Goal: Transaction & Acquisition: Purchase product/service

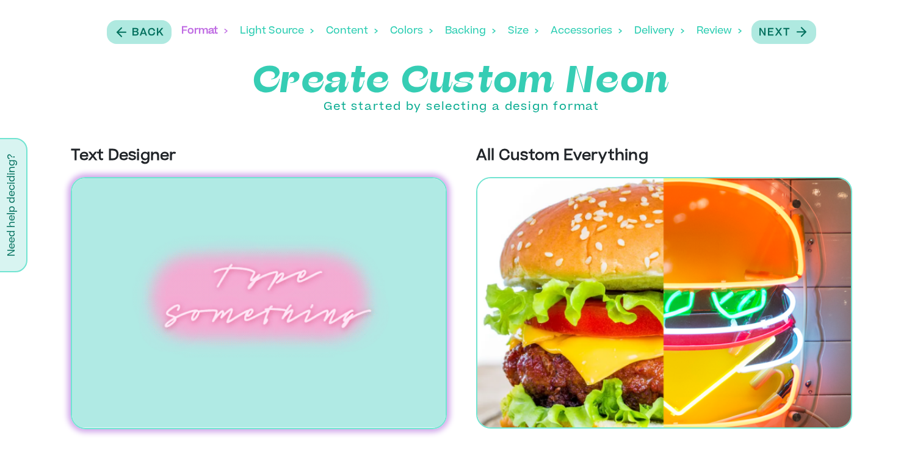
click at [303, 319] on img at bounding box center [259, 303] width 376 height 252
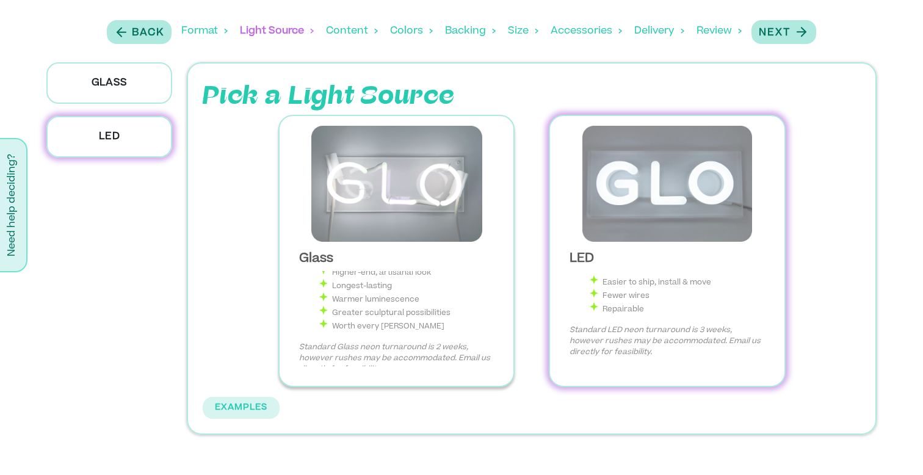
scroll to position [88, 0]
click at [423, 327] on em "Standard Glass neon turnaround is 2 weeks, however rushes may be accommodated. …" at bounding box center [394, 341] width 191 height 29
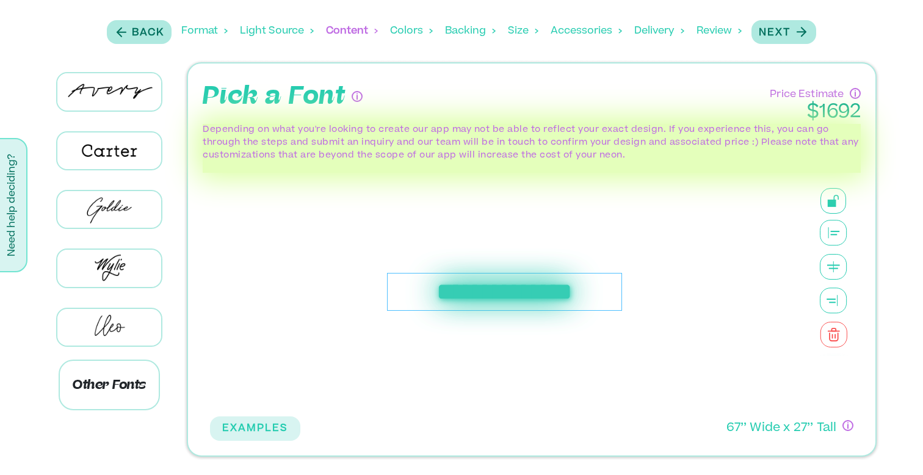
click at [454, 287] on div "**********" at bounding box center [504, 292] width 234 height 38
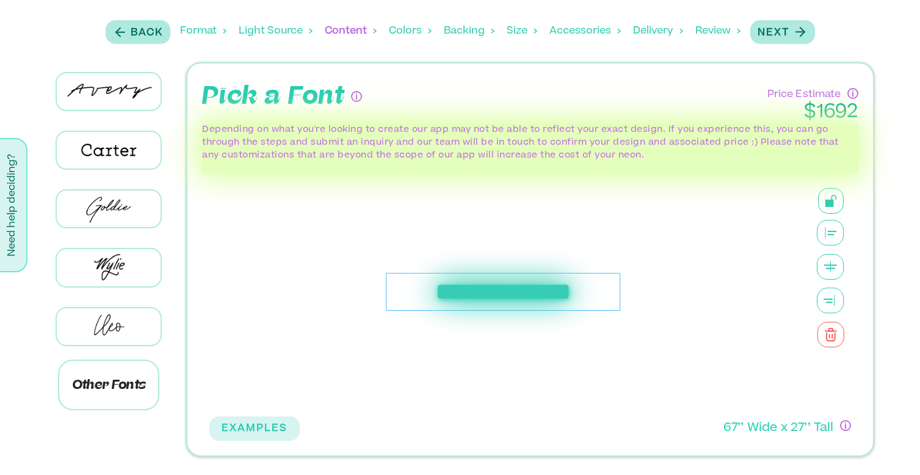
click at [454, 287] on div "**********" at bounding box center [502, 292] width 587 height 238
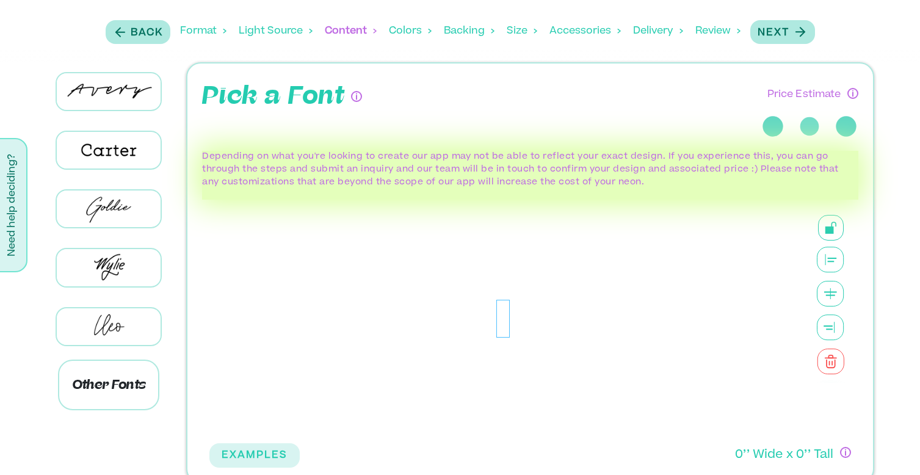
click at [508, 321] on div at bounding box center [502, 319] width 13 height 38
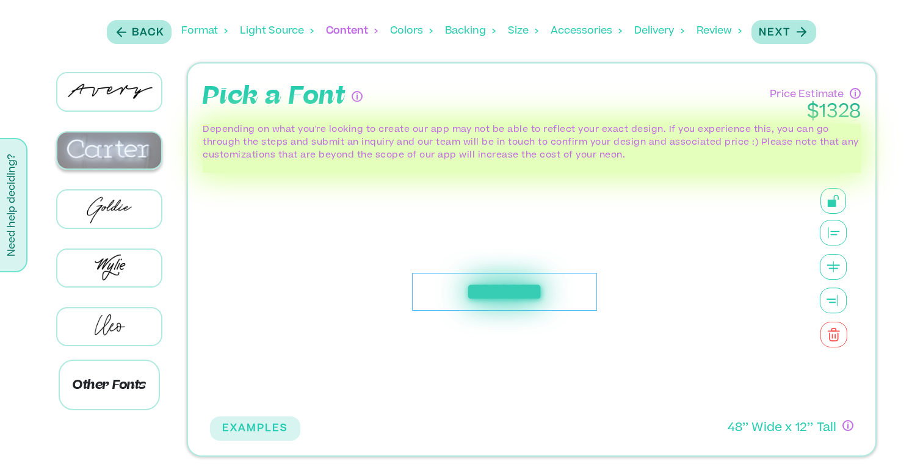
click at [118, 151] on img at bounding box center [109, 151] width 104 height 37
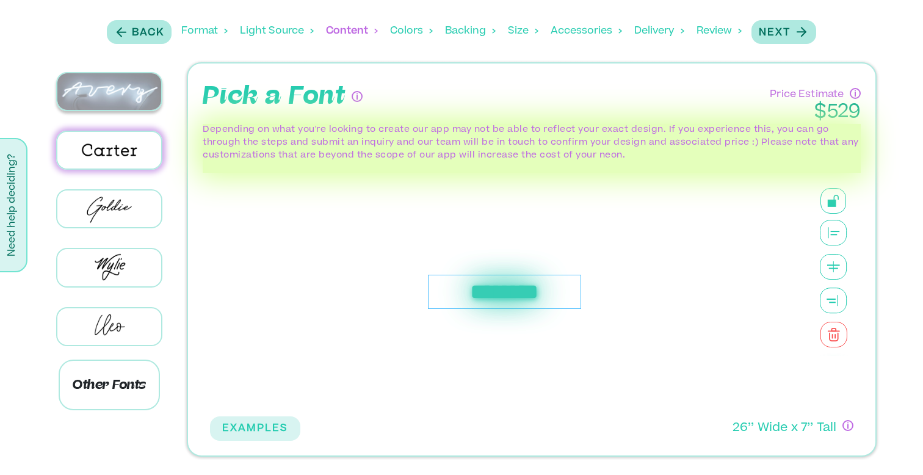
click at [120, 91] on img at bounding box center [109, 91] width 104 height 37
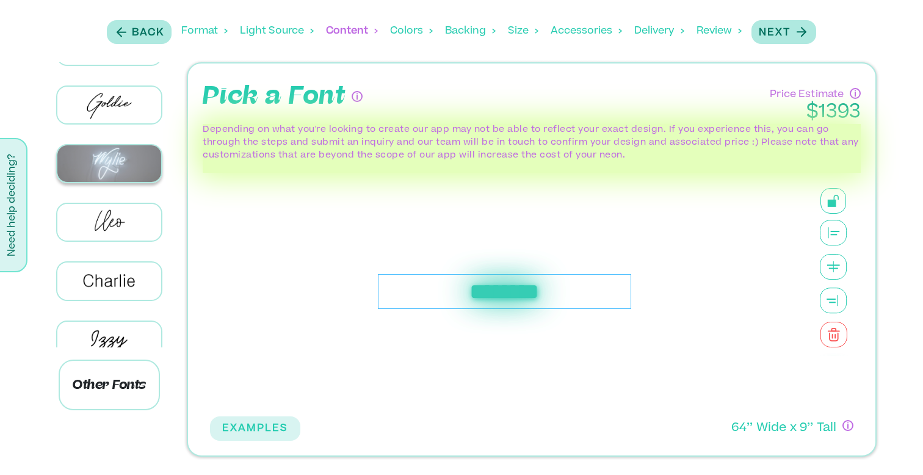
scroll to position [110, 0]
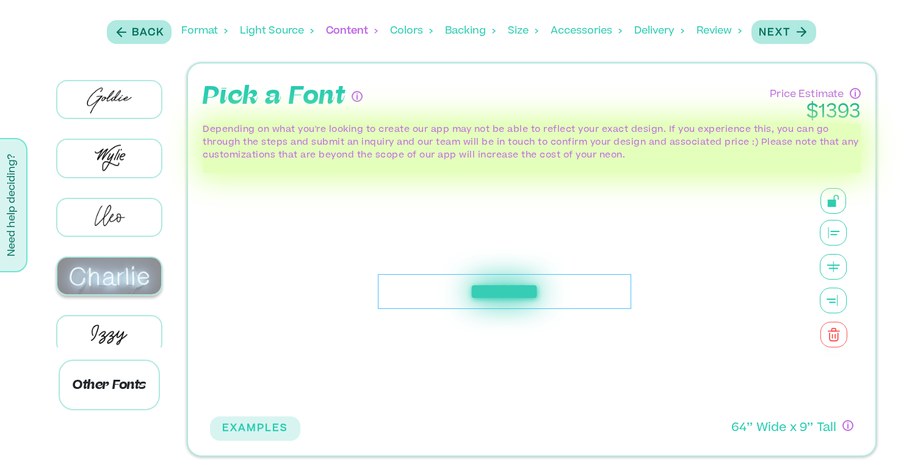
click at [136, 262] on img at bounding box center [109, 276] width 104 height 37
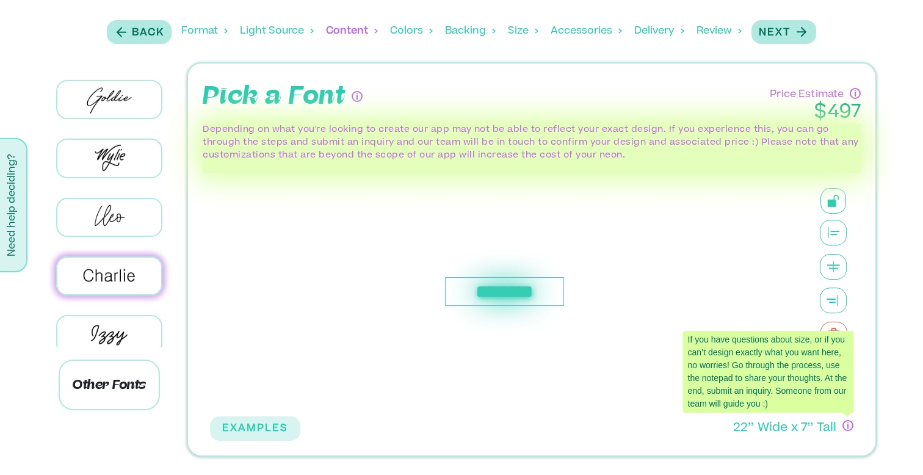
click at [846, 427] on icon "If you have questions about size, or if you can’t design exactly what you want …" at bounding box center [848, 425] width 11 height 11
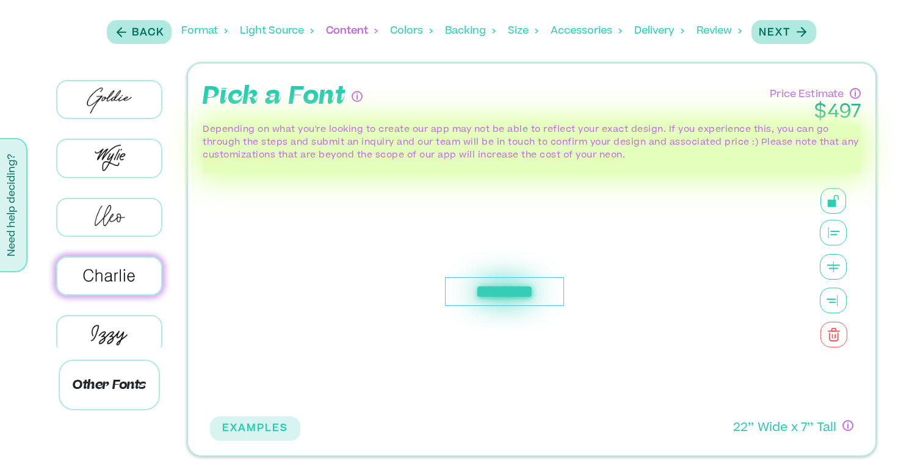
click at [798, 429] on p "22 ’’ Wide x 7 ’’ Tall" at bounding box center [785, 429] width 104 height 18
click at [510, 289] on div "********" at bounding box center [504, 291] width 118 height 29
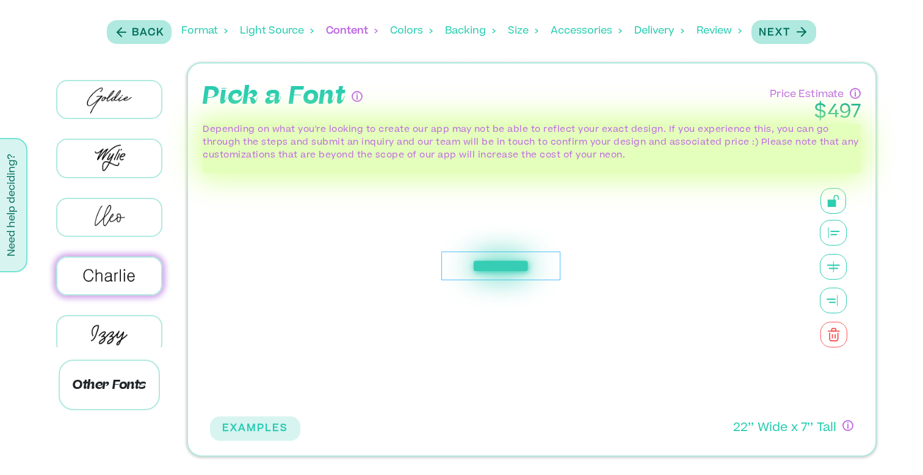
drag, startPoint x: 484, startPoint y: 287, endPoint x: 481, endPoint y: 261, distance: 25.9
click at [481, 261] on div "********" at bounding box center [500, 266] width 118 height 29
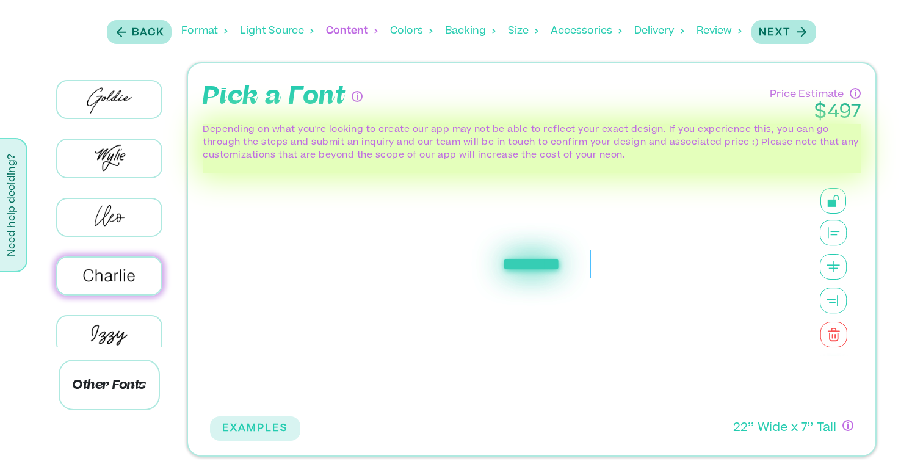
drag, startPoint x: 523, startPoint y: 269, endPoint x: 553, endPoint y: 267, distance: 30.0
click at [553, 267] on div "********" at bounding box center [531, 264] width 118 height 29
click at [553, 267] on div "********" at bounding box center [530, 263] width 118 height 29
click at [238, 432] on button "EXAMPLES" at bounding box center [255, 428] width 90 height 24
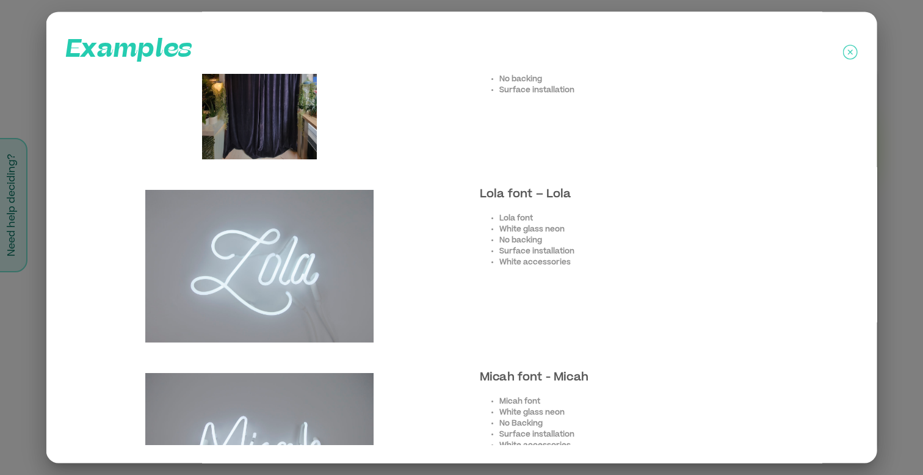
scroll to position [1749, 0]
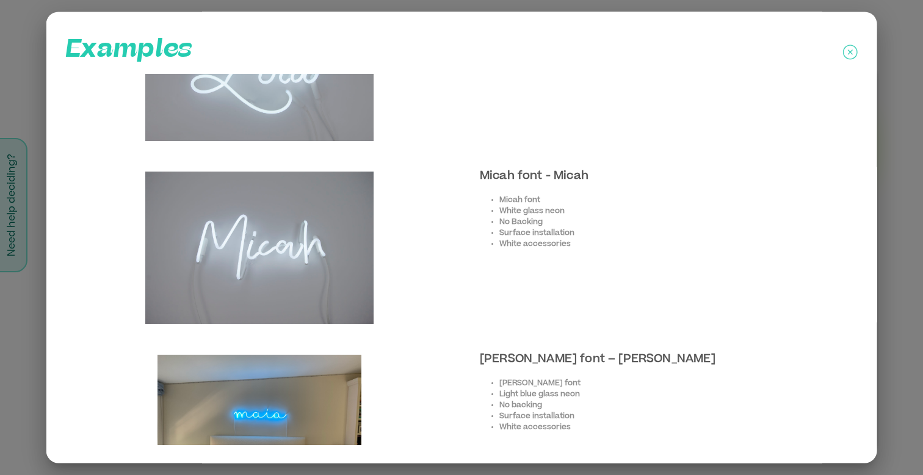
click at [851, 49] on icon at bounding box center [850, 52] width 15 height 31
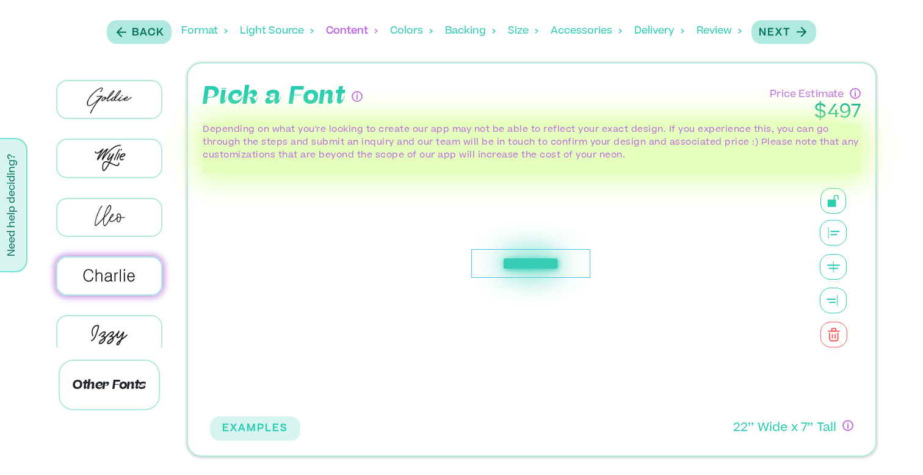
click at [856, 231] on span at bounding box center [834, 332] width 58 height 294
click at [836, 249] on circle at bounding box center [834, 250] width 40 height 40
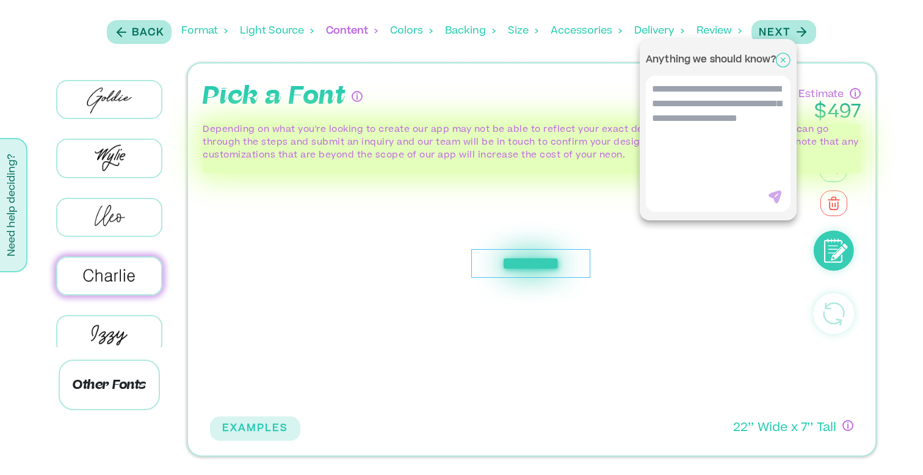
click at [697, 279] on div at bounding box center [461, 237] width 923 height 475
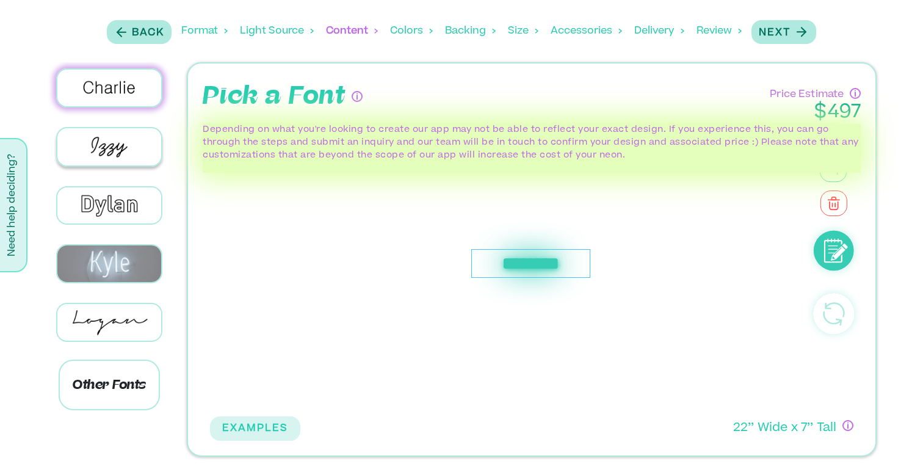
scroll to position [304, 0]
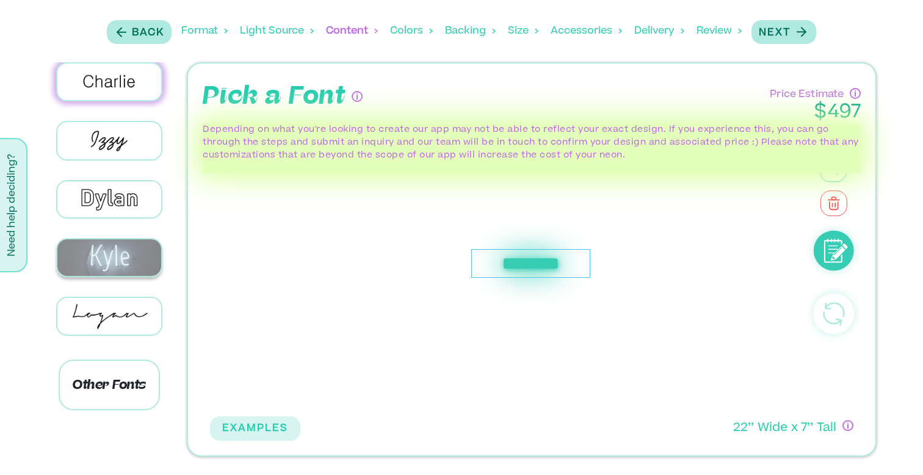
click at [143, 255] on img at bounding box center [109, 257] width 104 height 37
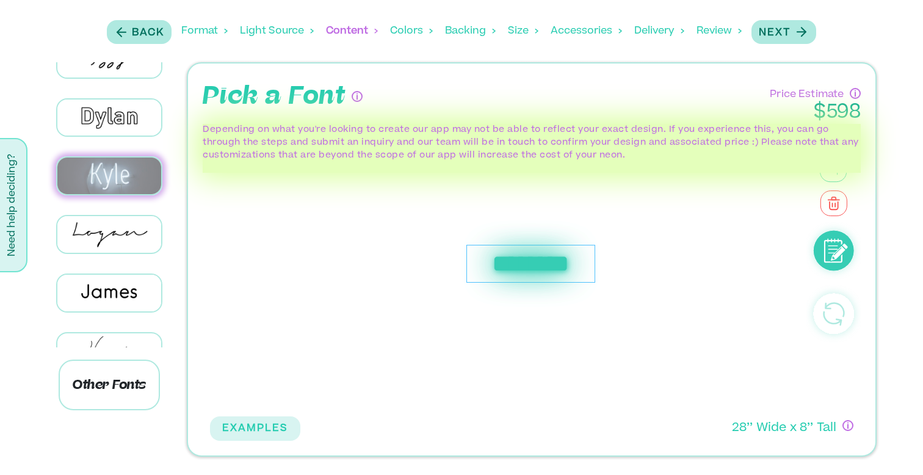
scroll to position [389, 0]
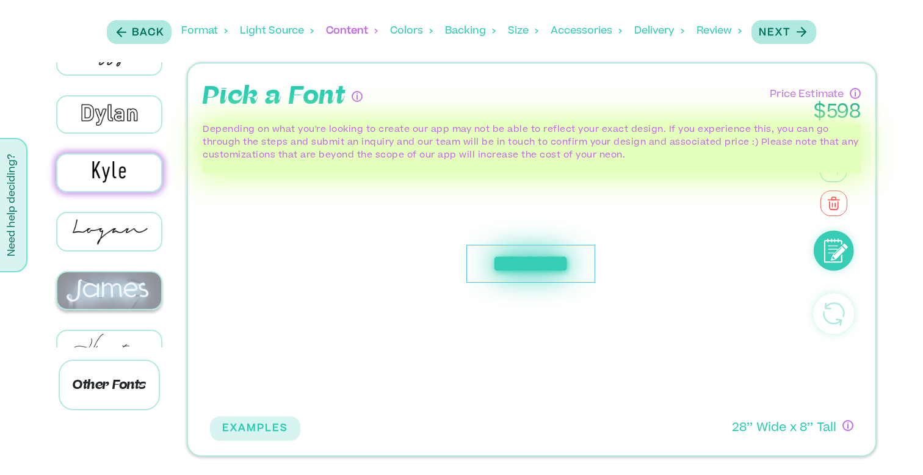
click at [137, 279] on img at bounding box center [109, 290] width 104 height 37
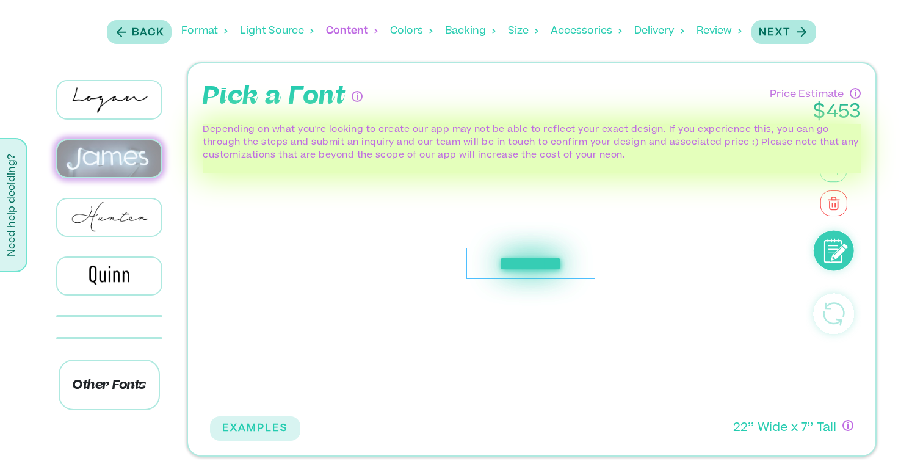
scroll to position [522, 0]
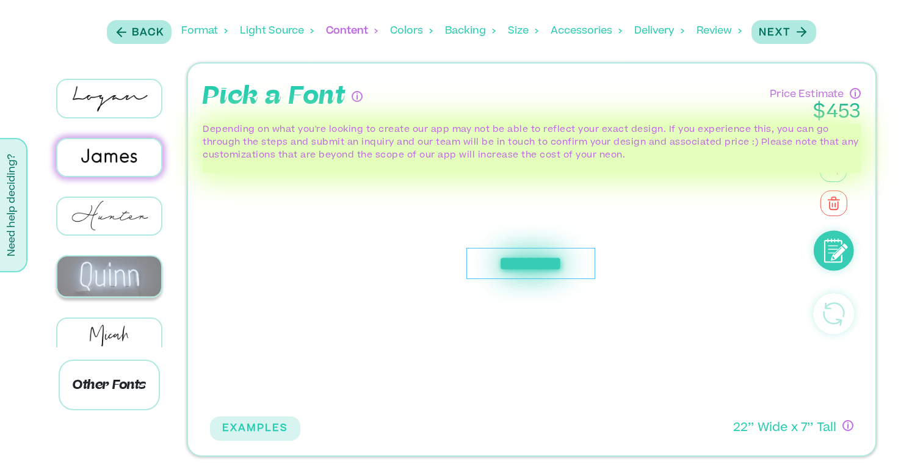
click at [133, 261] on img at bounding box center [109, 276] width 104 height 40
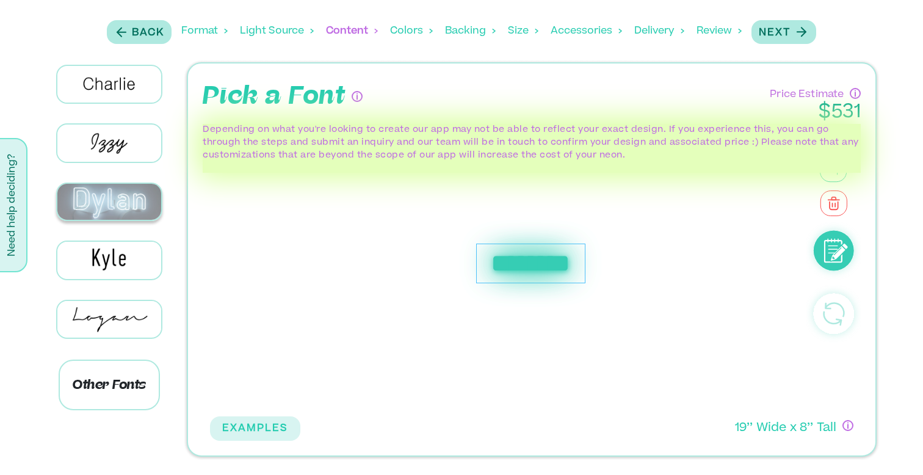
scroll to position [311, 0]
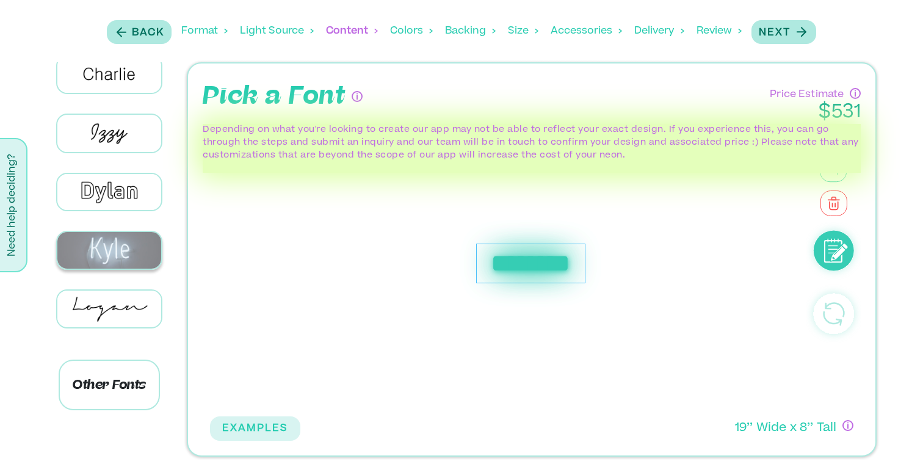
click at [139, 249] on img at bounding box center [109, 250] width 104 height 37
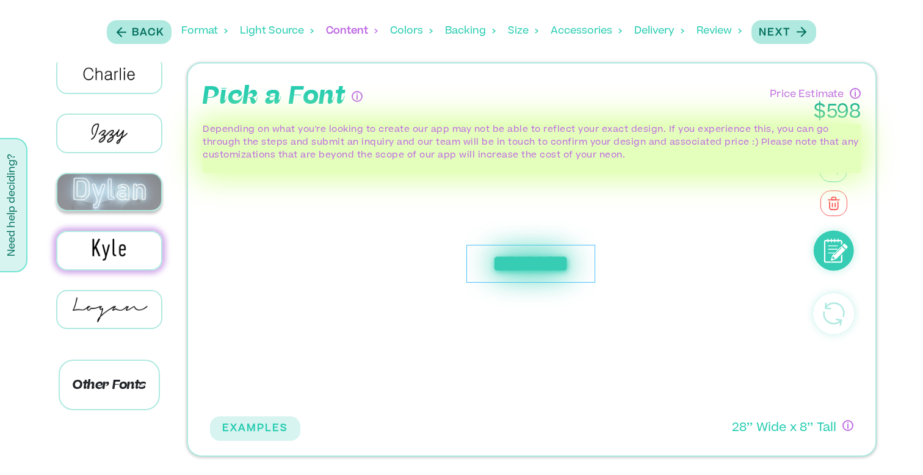
click at [126, 183] on img at bounding box center [109, 192] width 104 height 37
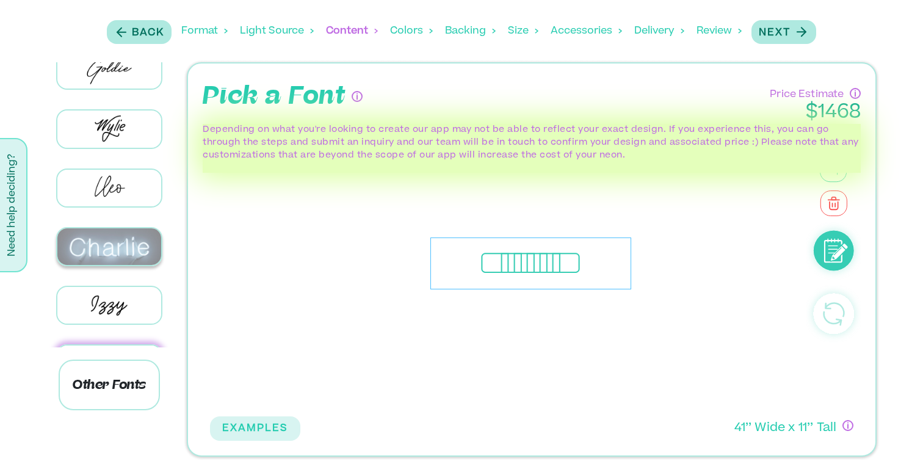
scroll to position [137, 0]
click at [138, 234] on img at bounding box center [109, 248] width 104 height 37
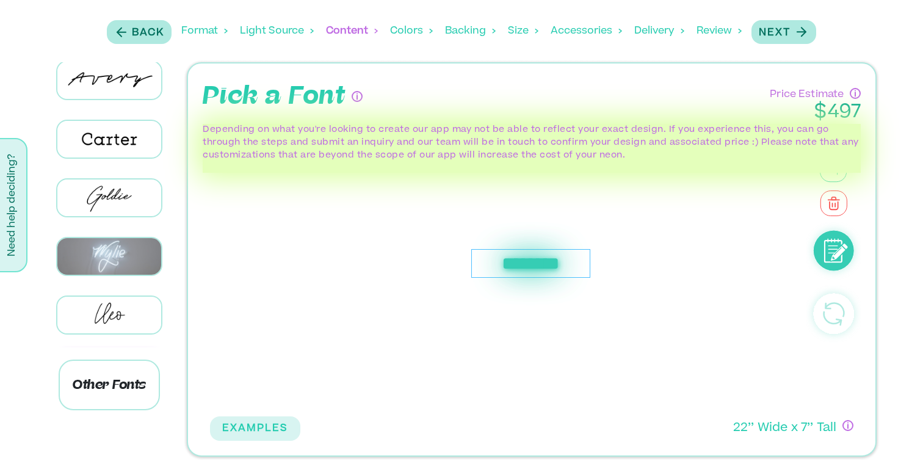
scroll to position [0, 0]
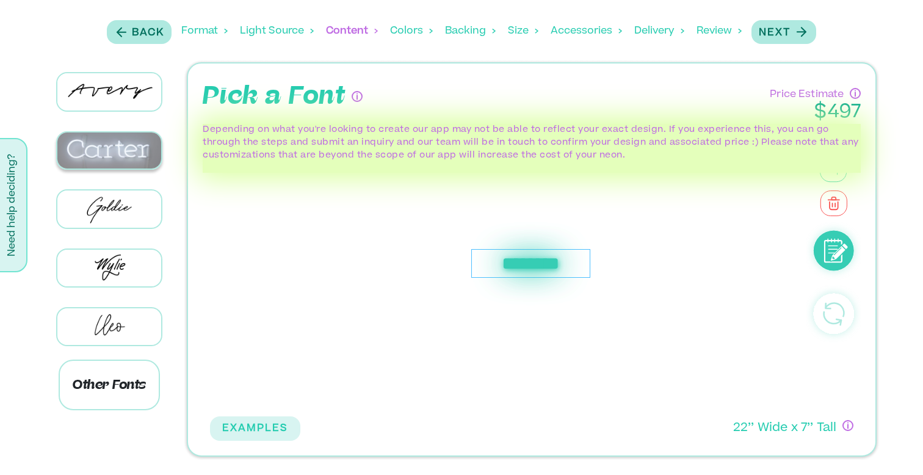
click at [132, 138] on img at bounding box center [109, 151] width 104 height 37
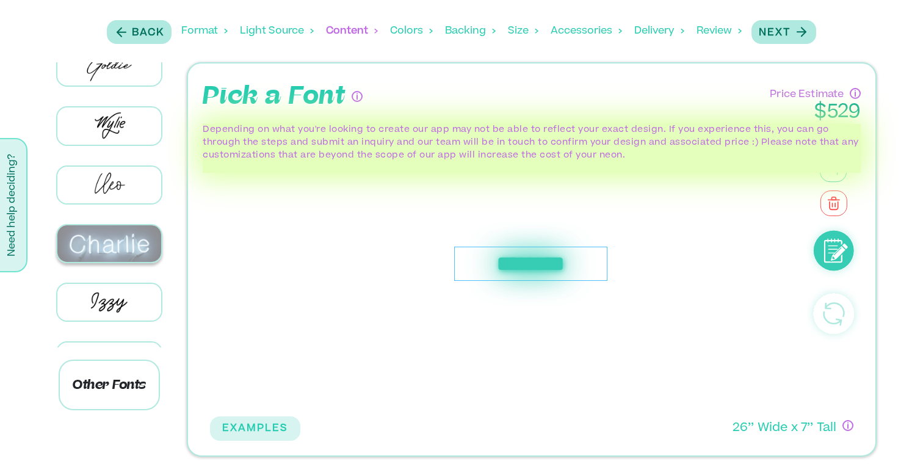
click at [131, 238] on img at bounding box center [109, 243] width 104 height 37
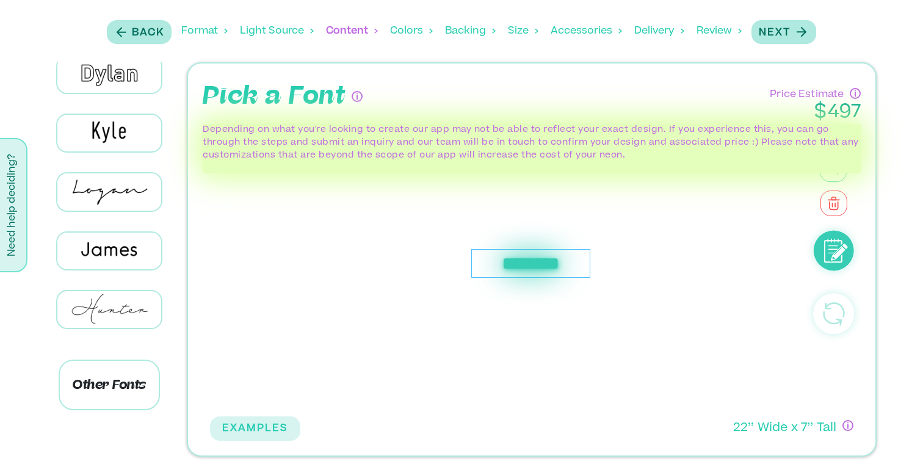
scroll to position [441, 0]
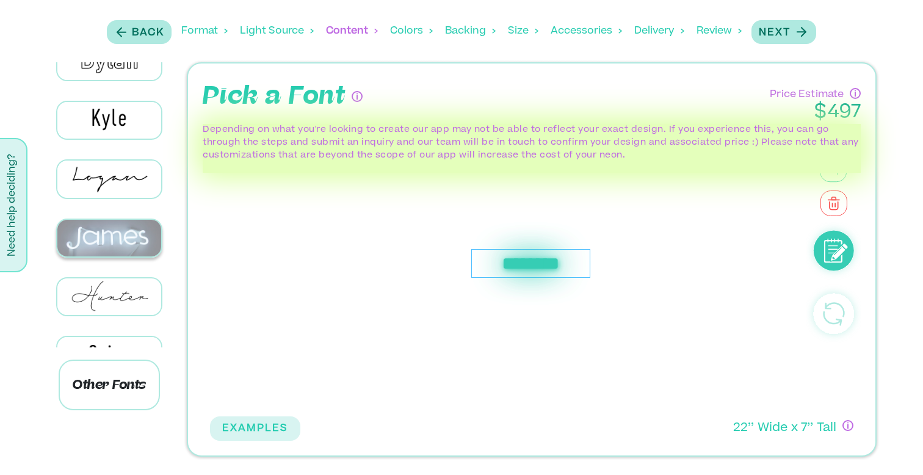
click at [129, 225] on img at bounding box center [109, 238] width 104 height 37
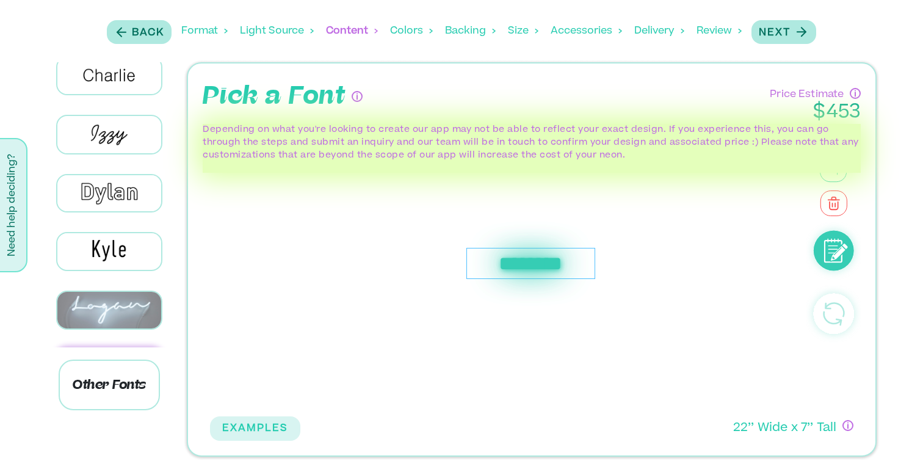
scroll to position [310, 0]
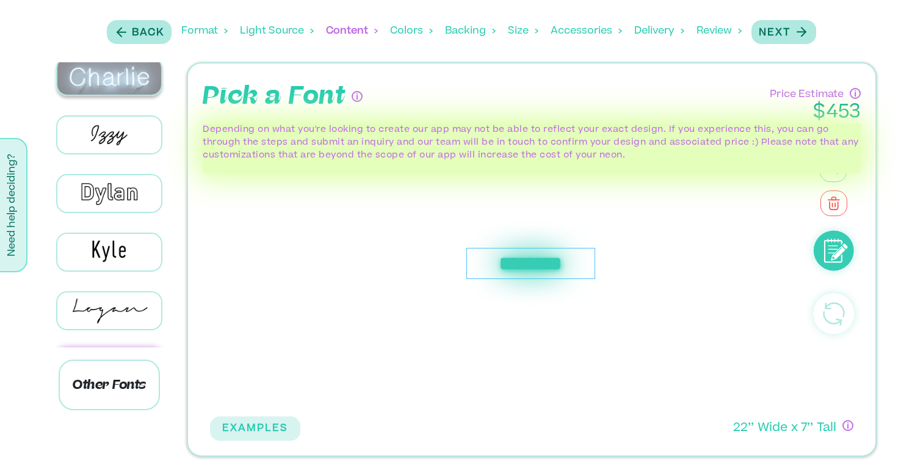
click at [126, 71] on img at bounding box center [109, 76] width 104 height 37
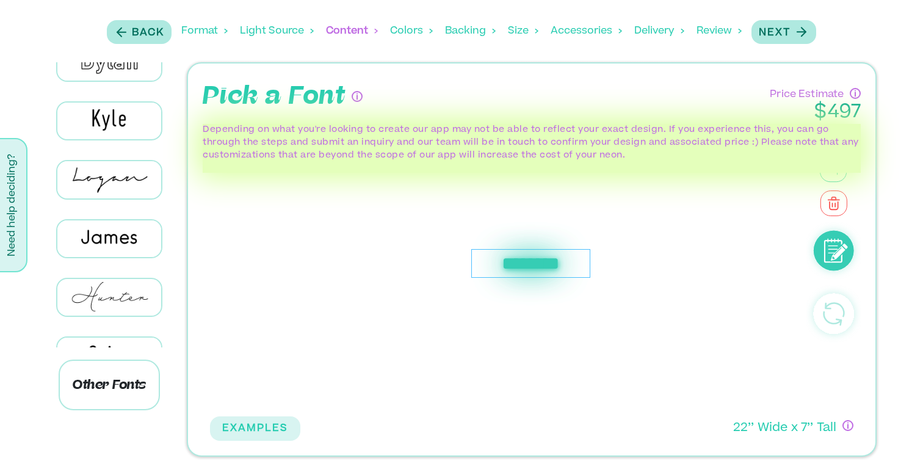
scroll to position [446, 0]
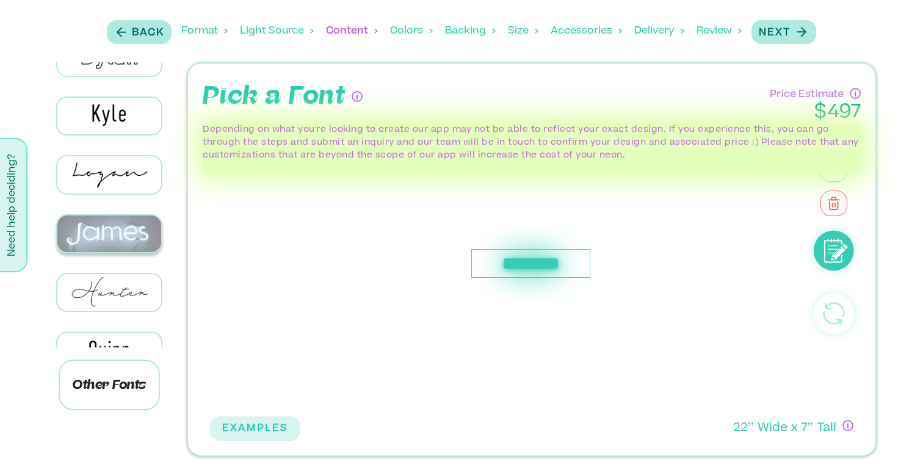
click at [127, 219] on img at bounding box center [109, 234] width 104 height 37
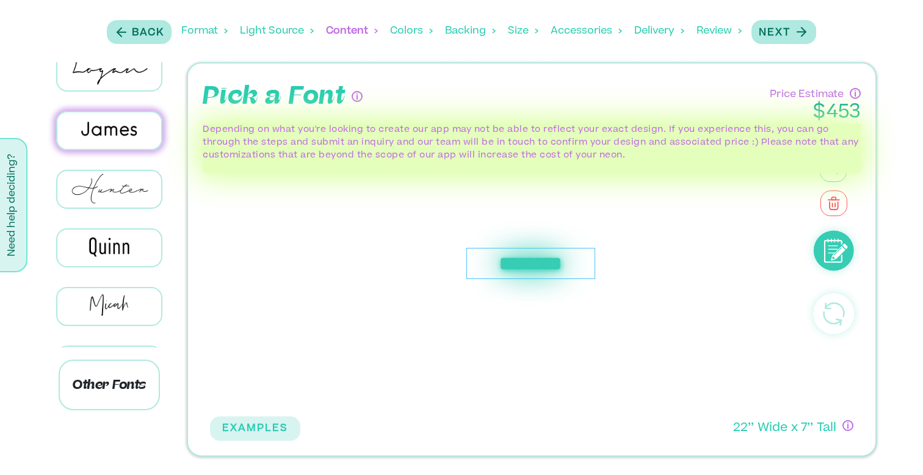
scroll to position [561, 0]
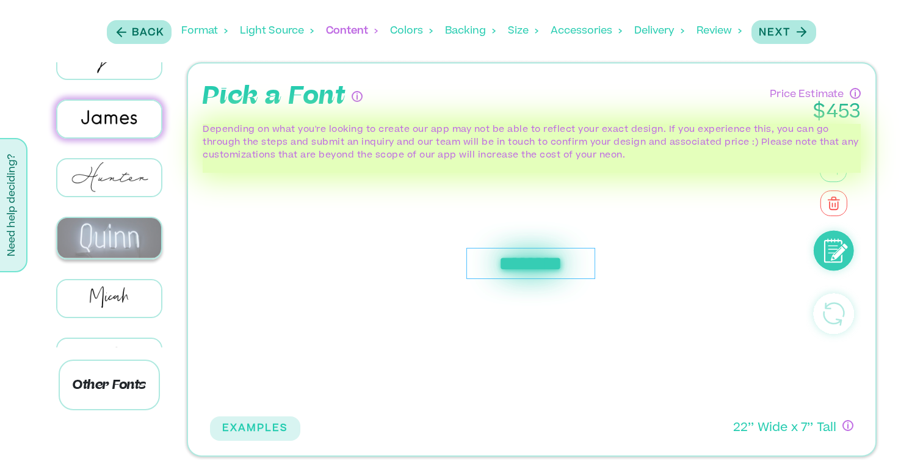
click at [129, 228] on img at bounding box center [109, 238] width 104 height 40
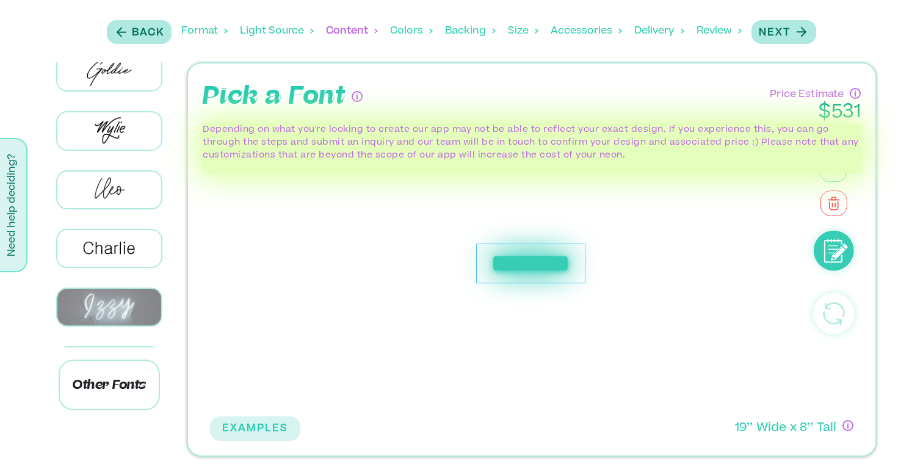
scroll to position [95, 0]
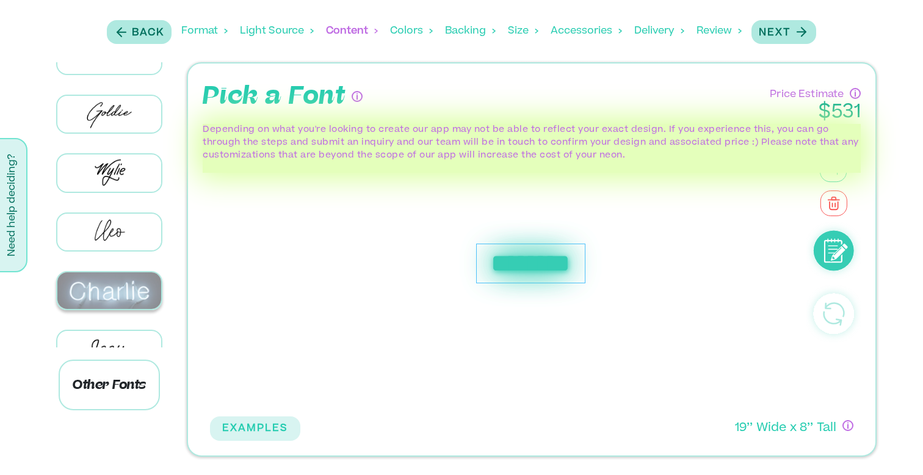
click at [131, 285] on img at bounding box center [109, 290] width 104 height 37
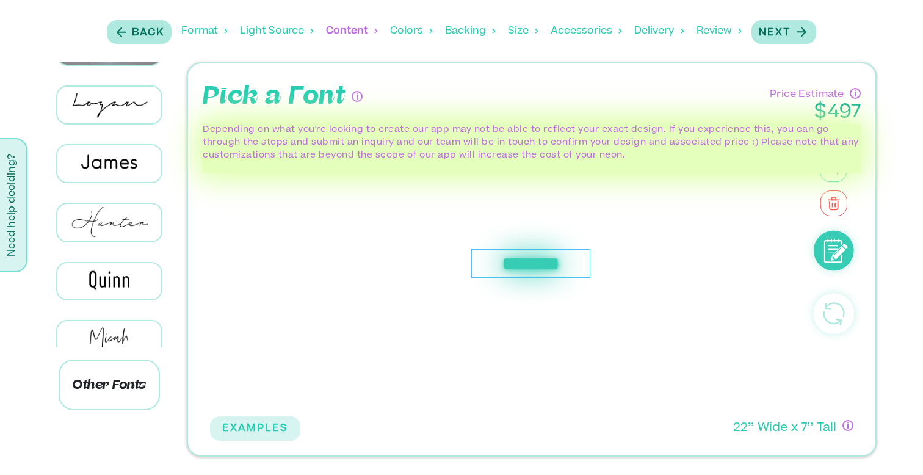
scroll to position [516, 0]
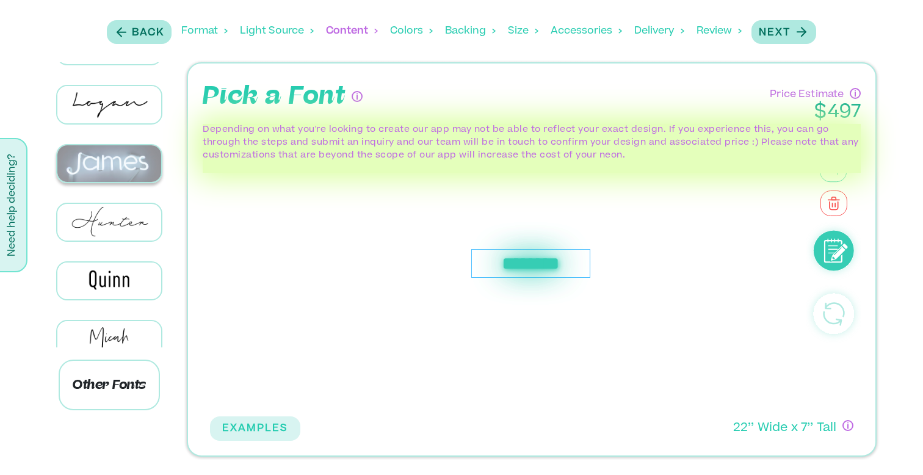
click at [130, 153] on img at bounding box center [109, 163] width 104 height 37
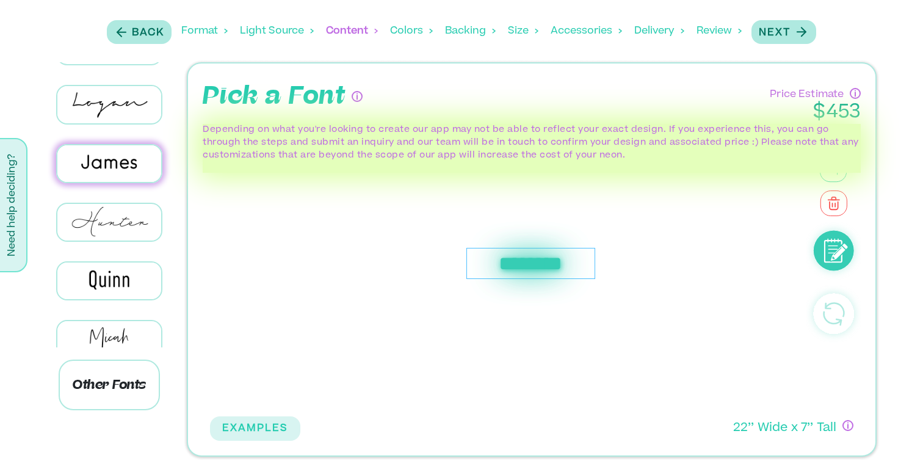
click at [524, 263] on div "********" at bounding box center [531, 264] width 129 height 32
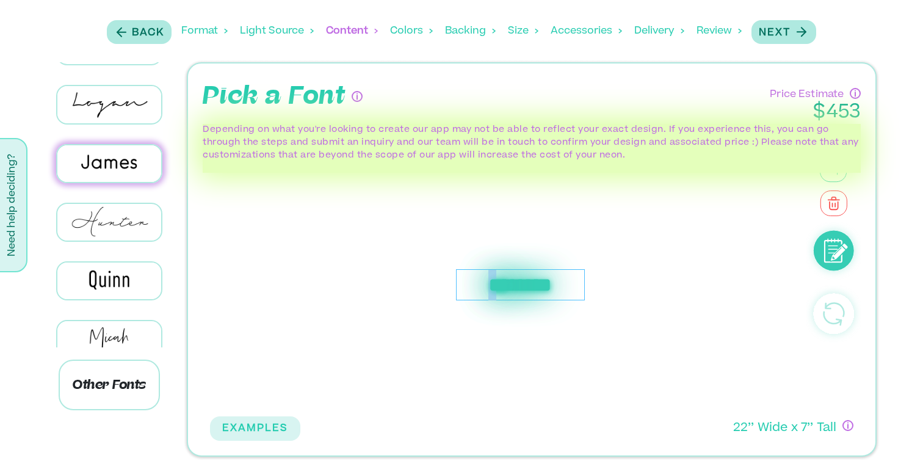
drag, startPoint x: 481, startPoint y: 271, endPoint x: 475, endPoint y: 291, distance: 20.9
click at [475, 291] on div "********" at bounding box center [520, 285] width 129 height 32
click at [791, 40] on button "Next" at bounding box center [784, 32] width 65 height 24
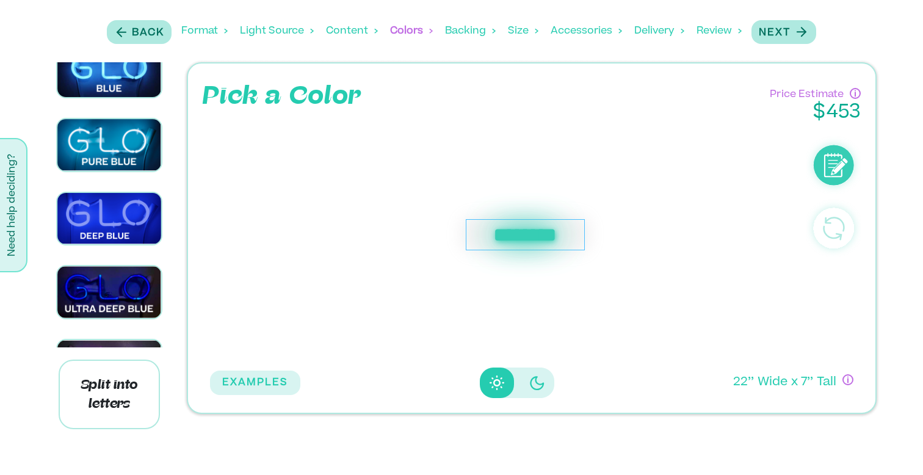
scroll to position [341, 0]
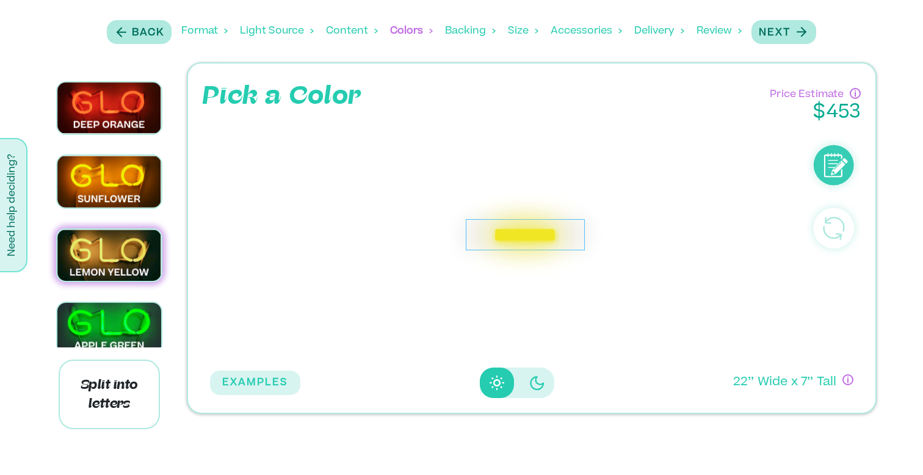
scroll to position [101, 0]
click at [543, 380] on button "Disabled elevation buttons" at bounding box center [537, 383] width 34 height 31
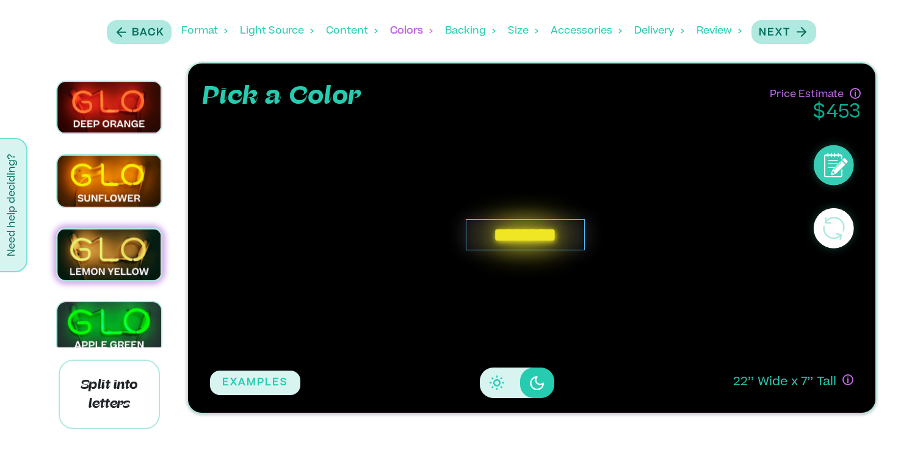
click at [495, 387] on icon "Disabled elevation buttons" at bounding box center [497, 383] width 15 height 15
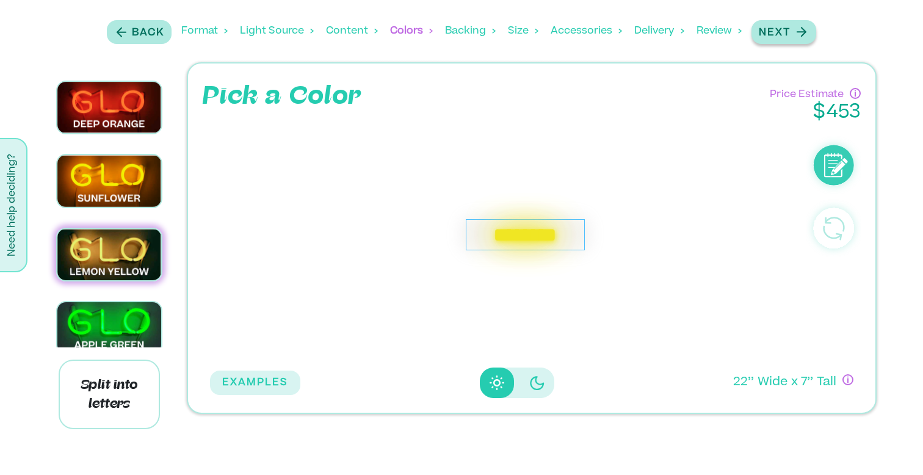
click at [784, 41] on button "Next" at bounding box center [784, 32] width 65 height 24
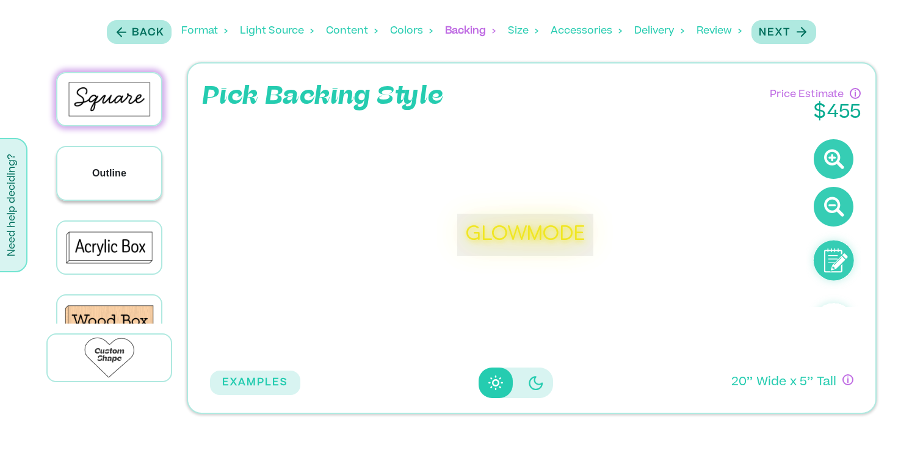
click at [134, 176] on div "Outline" at bounding box center [109, 173] width 104 height 52
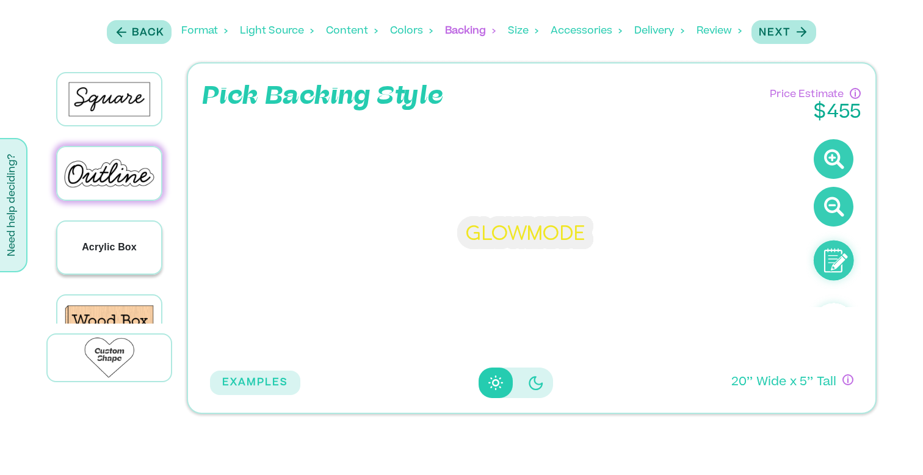
click at [128, 249] on p "Acrylic Box" at bounding box center [109, 247] width 55 height 15
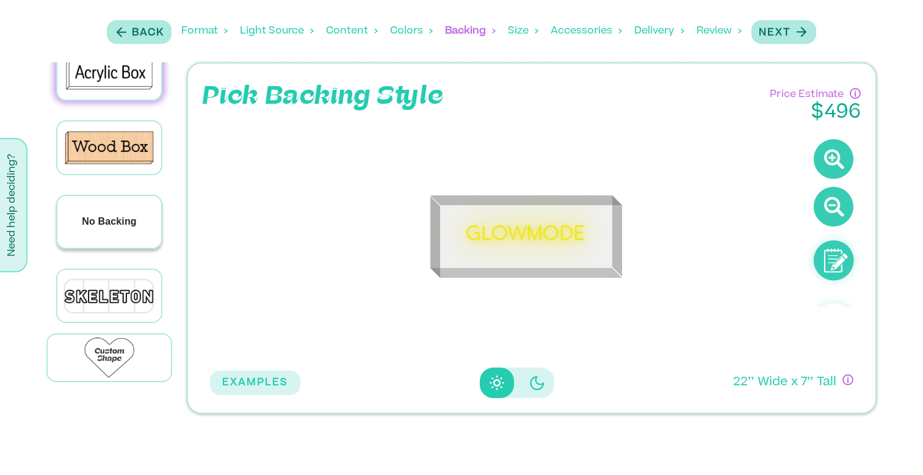
click at [130, 214] on p "No Backing" at bounding box center [109, 221] width 55 height 15
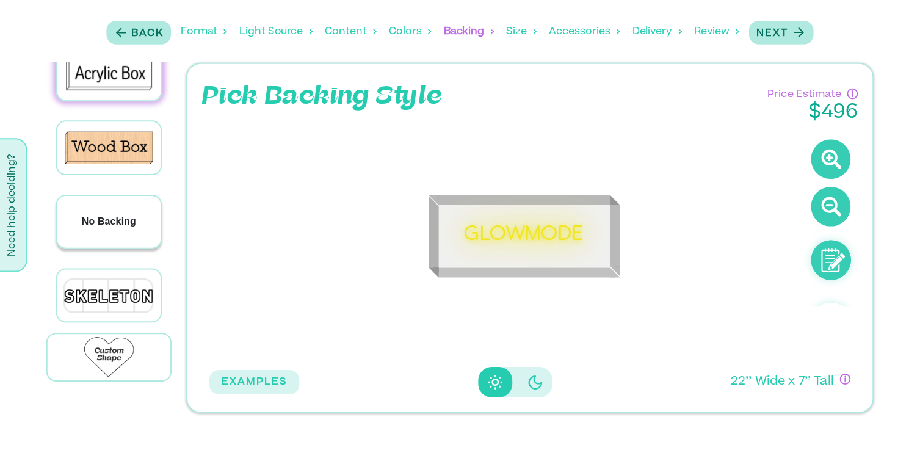
scroll to position [173, 0]
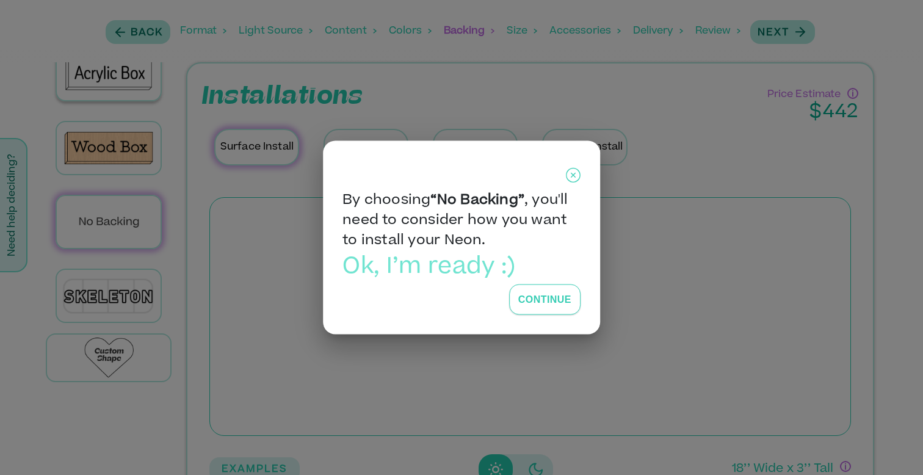
click at [525, 296] on button "Continue" at bounding box center [544, 300] width 71 height 31
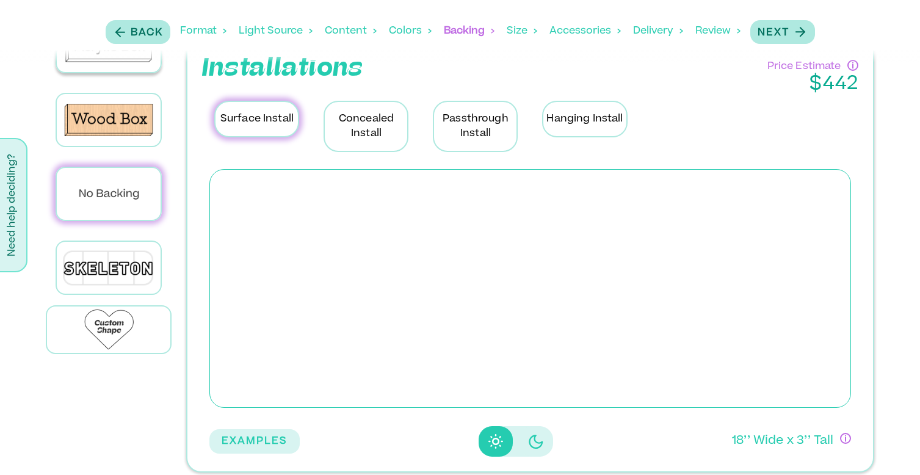
scroll to position [35, 0]
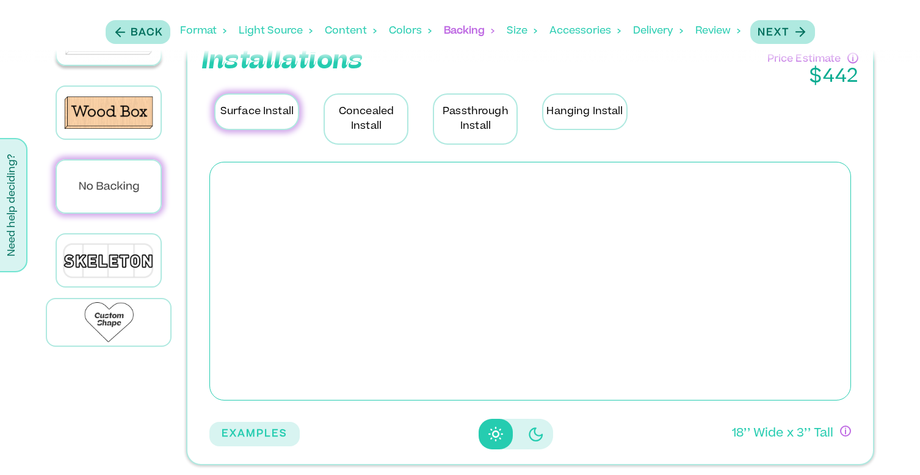
click at [612, 110] on p "Hanging Install" at bounding box center [584, 111] width 85 height 37
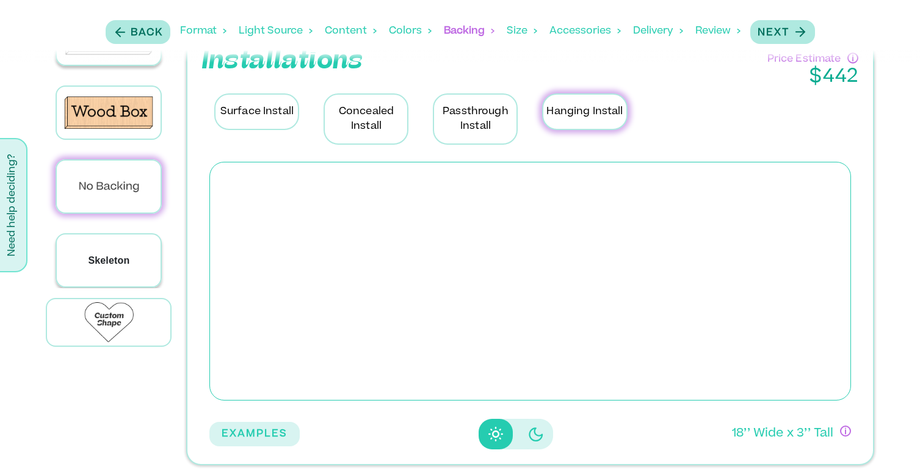
click at [122, 256] on p "Skeleton" at bounding box center [109, 260] width 42 height 15
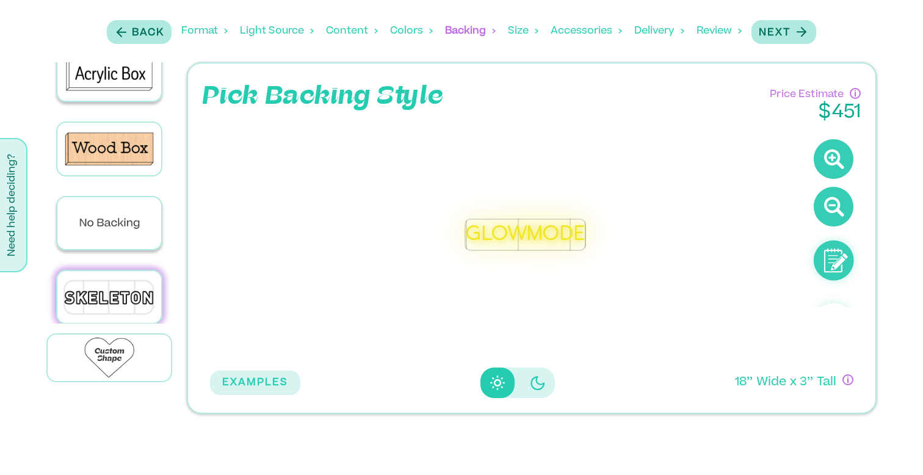
scroll to position [174, 0]
click at [123, 207] on div "No Backing" at bounding box center [109, 222] width 104 height 52
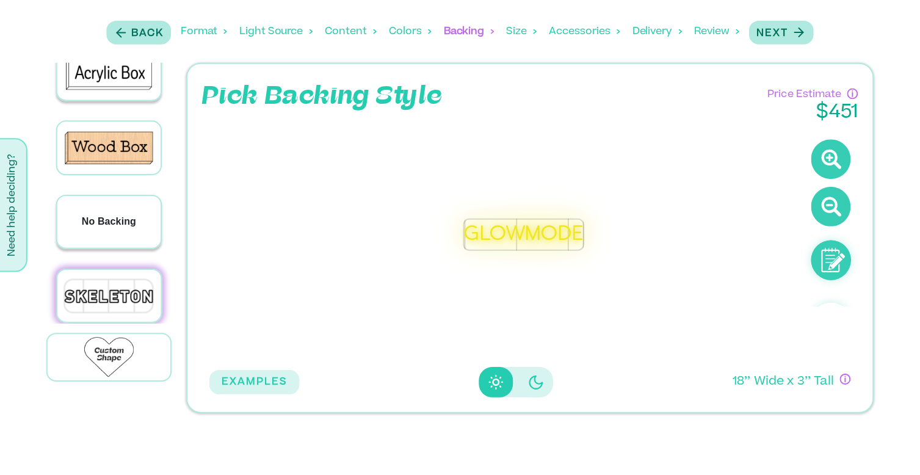
scroll to position [173, 0]
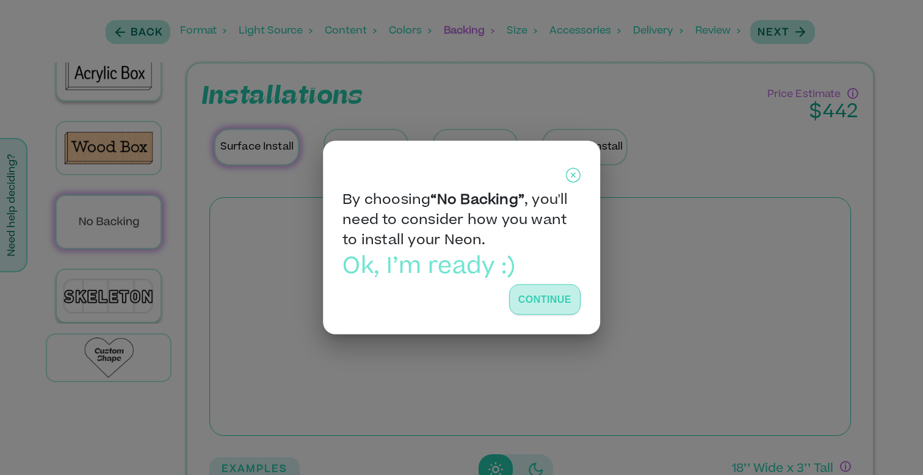
click at [559, 303] on button "Continue" at bounding box center [544, 300] width 71 height 31
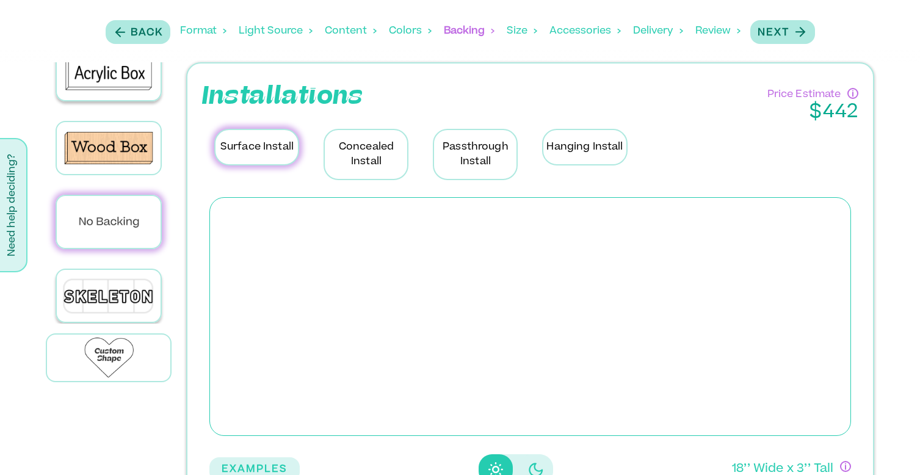
click at [372, 145] on p "Concealed Install" at bounding box center [366, 154] width 85 height 51
click at [479, 154] on p "Passthrough Install" at bounding box center [475, 154] width 85 height 51
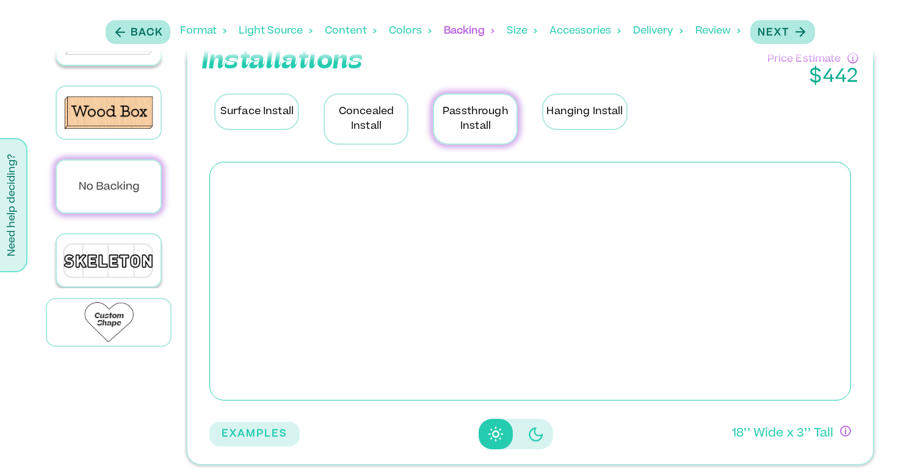
click at [529, 437] on icon "Disabled elevation buttons" at bounding box center [536, 434] width 15 height 15
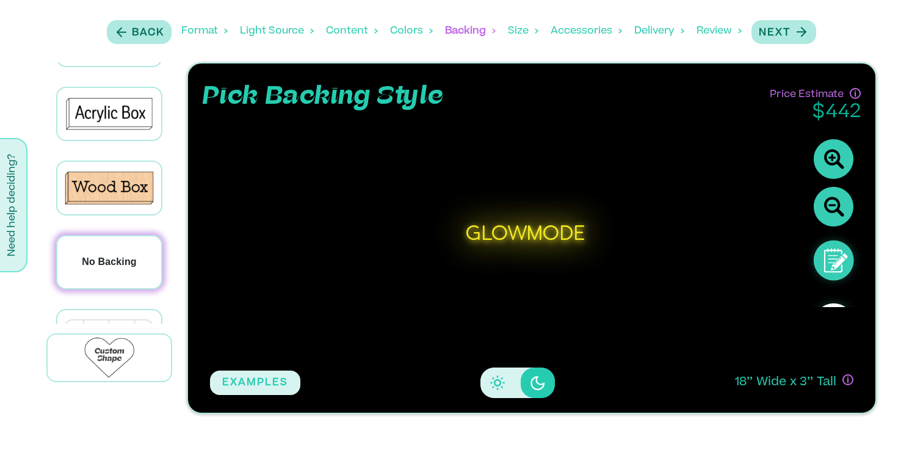
click at [121, 255] on p "No Backing" at bounding box center [109, 262] width 55 height 15
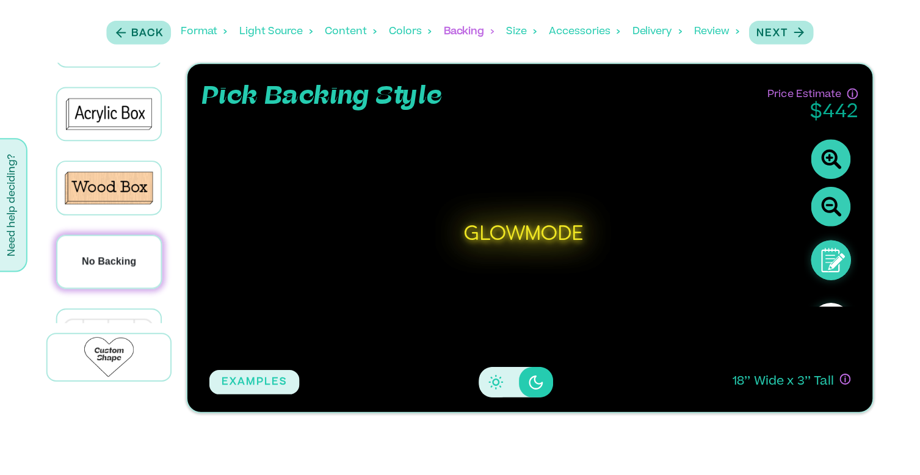
scroll to position [133, 0]
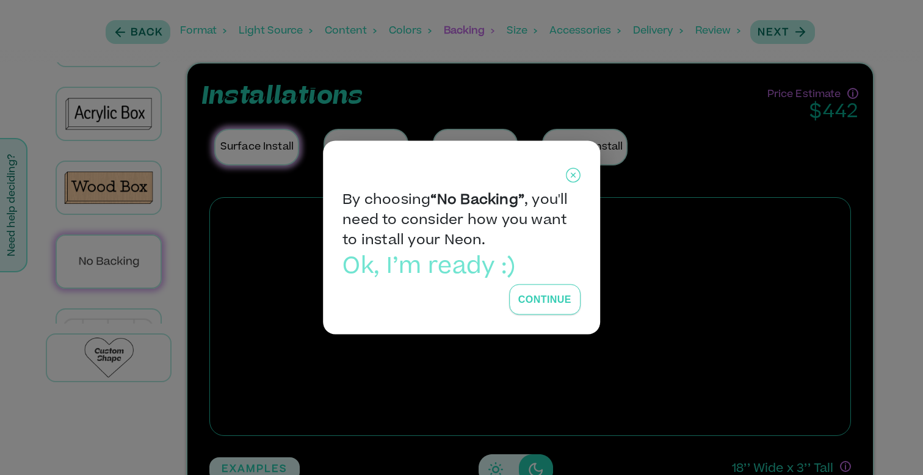
click at [553, 301] on button "Continue" at bounding box center [544, 300] width 71 height 31
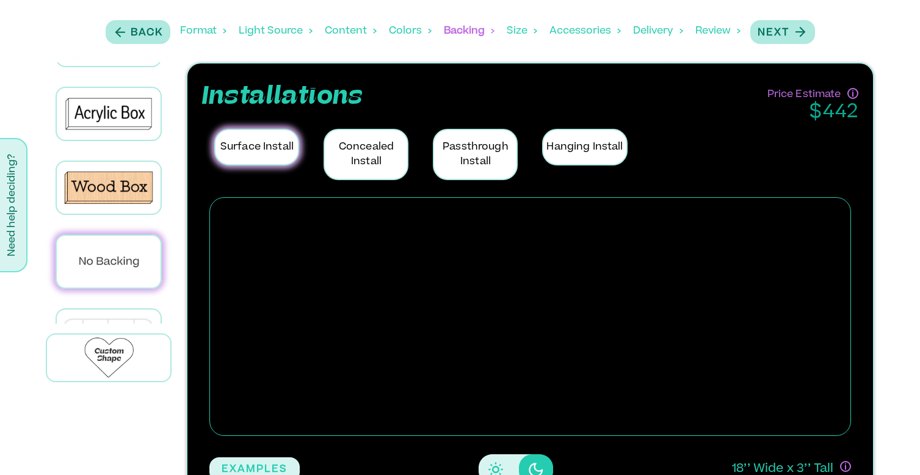
click at [388, 161] on p "Concealed Install" at bounding box center [366, 154] width 85 height 51
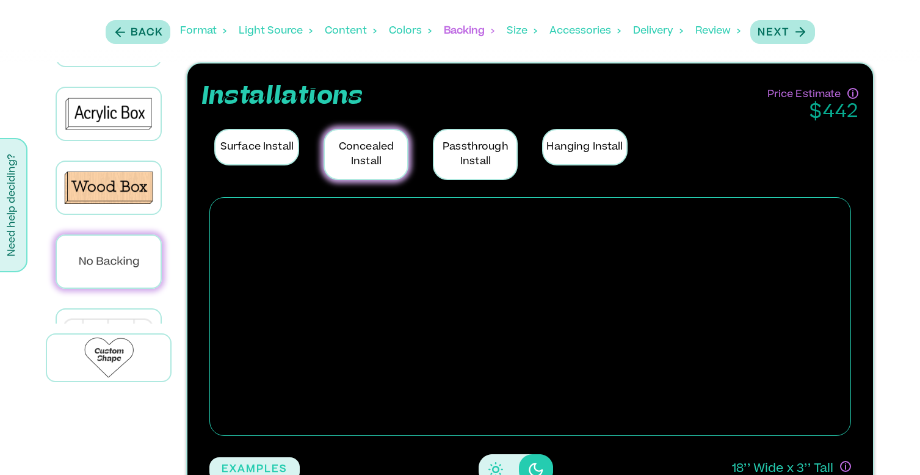
click at [495, 156] on p "Passthrough Install" at bounding box center [475, 154] width 85 height 51
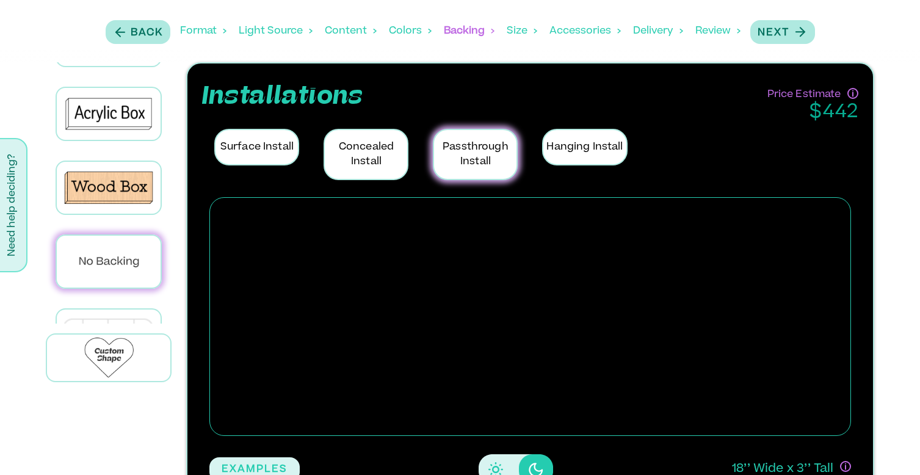
click at [575, 142] on p "Hanging Install" at bounding box center [584, 147] width 85 height 37
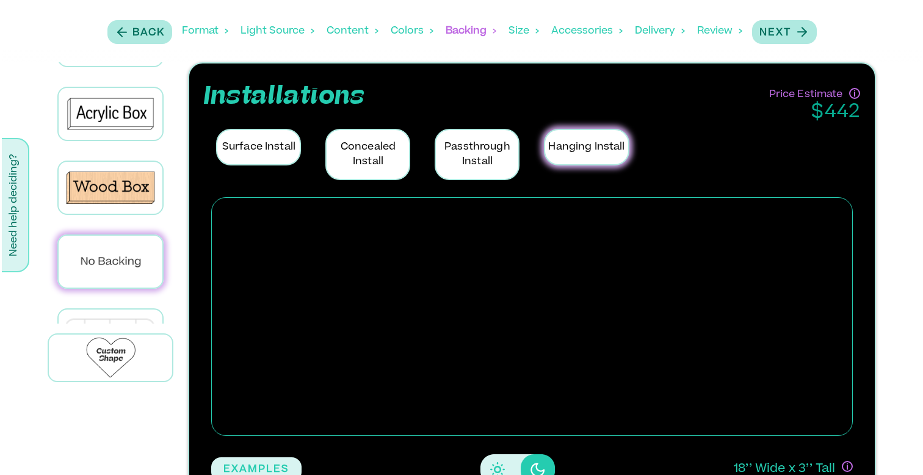
scroll to position [35, 0]
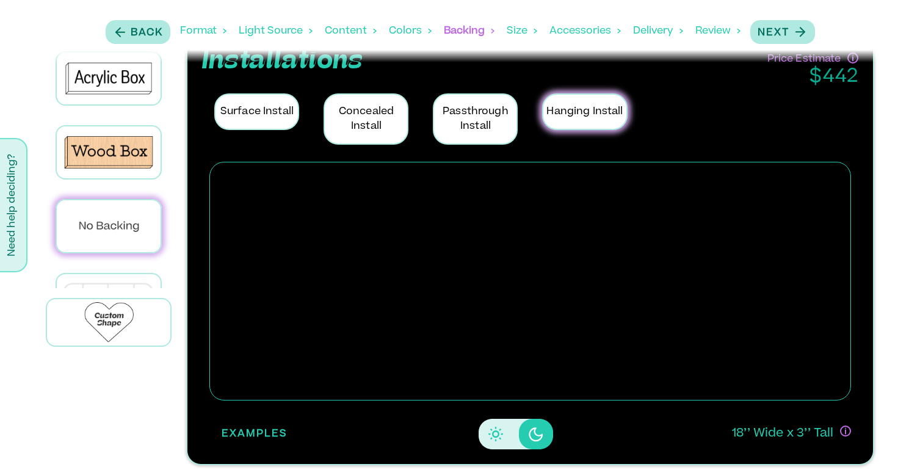
click at [255, 428] on button "EXAMPLES" at bounding box center [254, 434] width 90 height 24
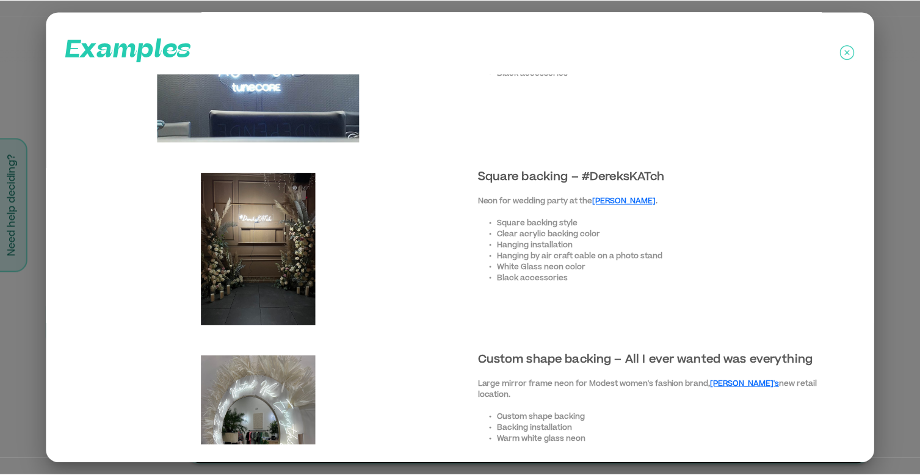
scroll to position [545, 0]
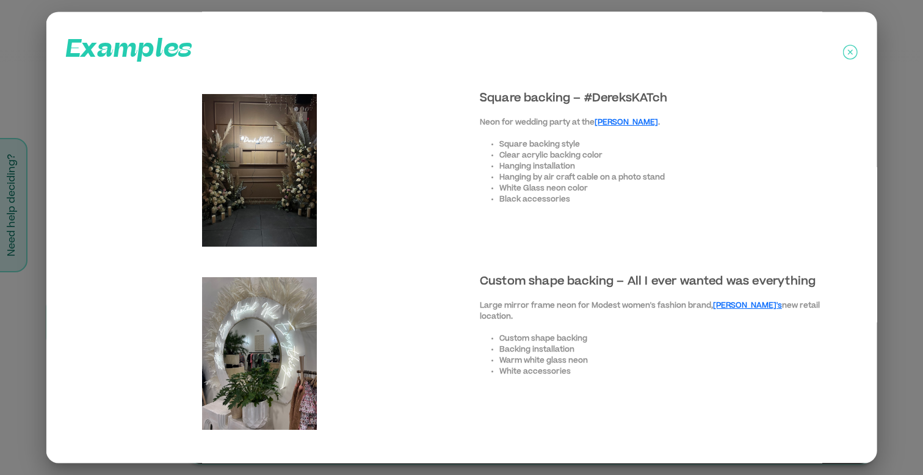
click at [854, 51] on icon at bounding box center [850, 52] width 15 height 15
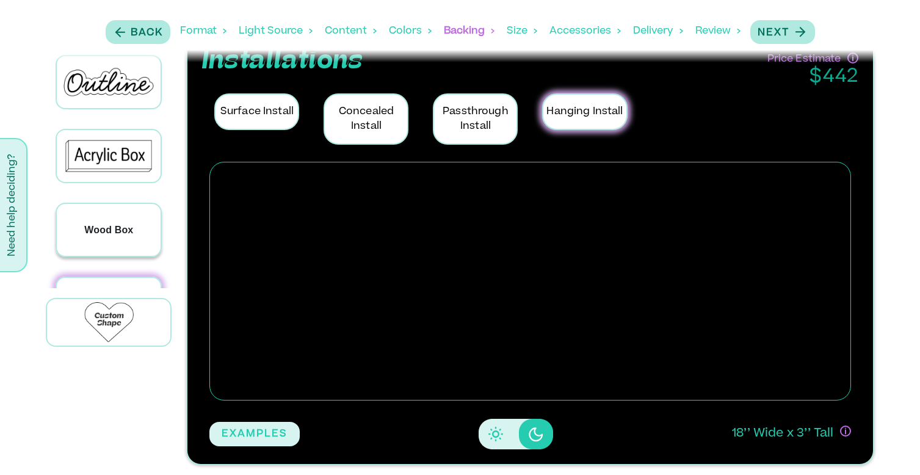
scroll to position [0, 0]
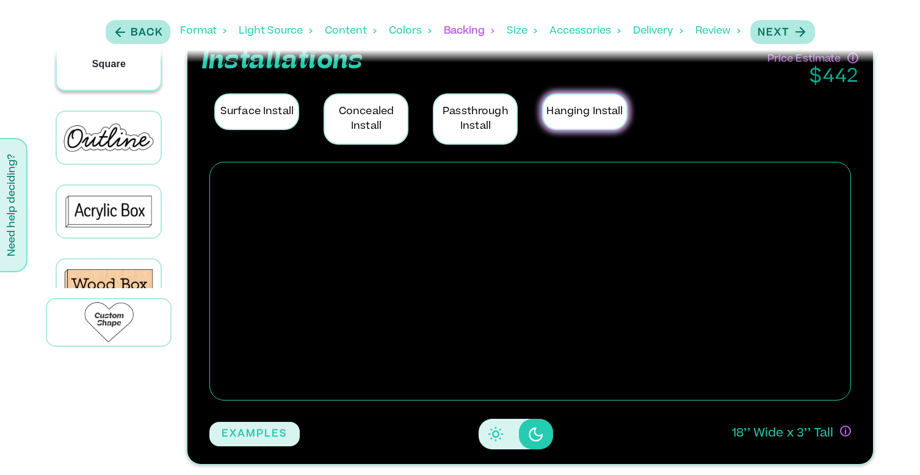
click at [131, 62] on div "Square" at bounding box center [109, 64] width 104 height 52
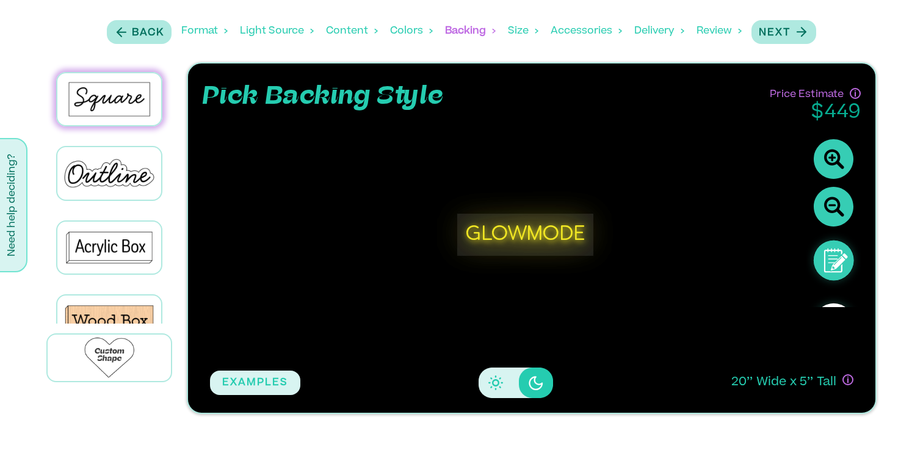
click at [493, 386] on icon "Disabled elevation buttons" at bounding box center [495, 382] width 7 height 7
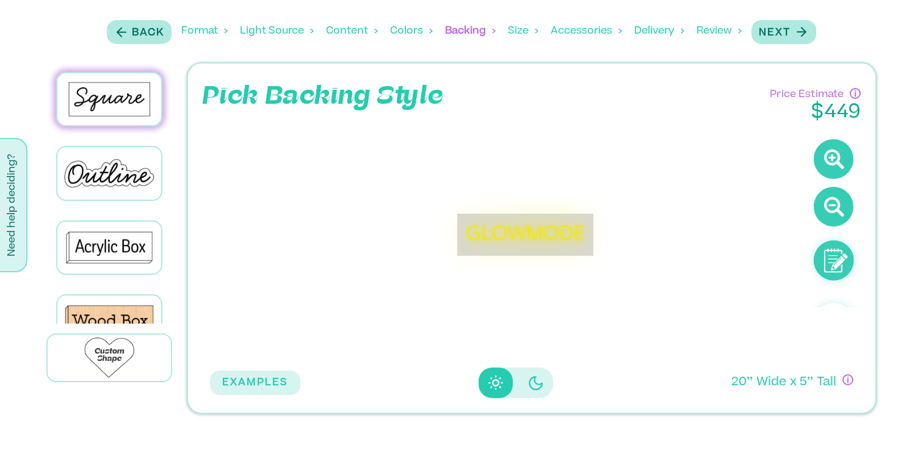
click at [531, 385] on icon "Disabled elevation buttons" at bounding box center [536, 383] width 15 height 15
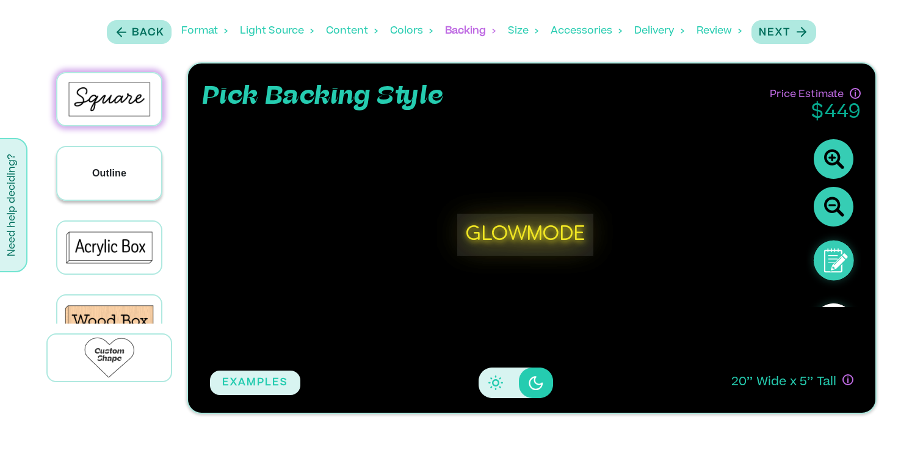
drag, startPoint x: 157, startPoint y: 189, endPoint x: 136, endPoint y: 180, distance: 23.5
click at [136, 180] on div "Outline" at bounding box center [109, 173] width 104 height 52
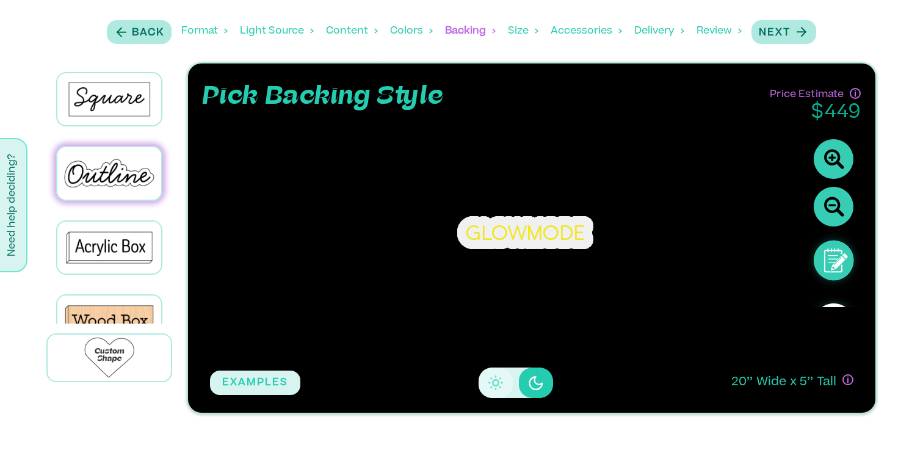
click at [498, 390] on button "Disabled elevation buttons" at bounding box center [496, 383] width 34 height 31
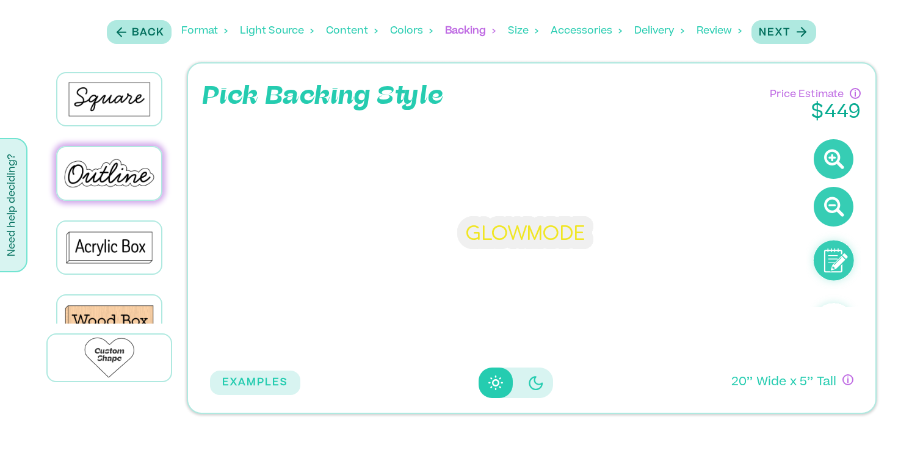
click at [531, 390] on icon "Disabled elevation buttons" at bounding box center [536, 383] width 15 height 15
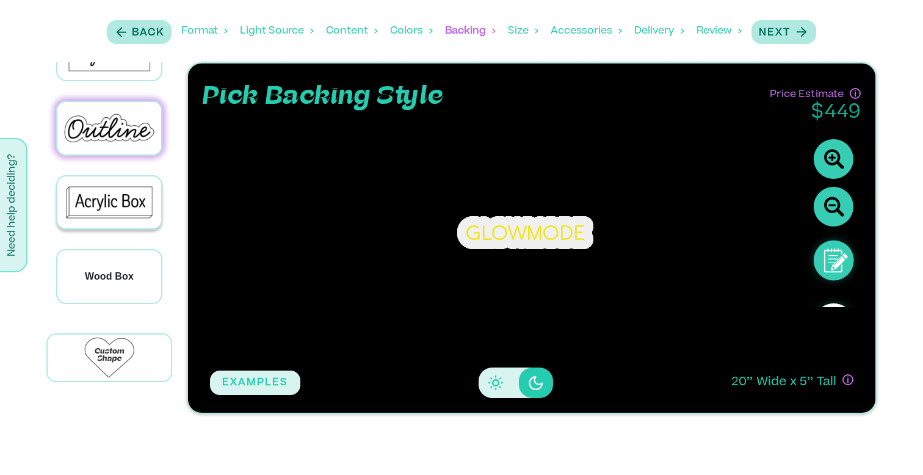
scroll to position [46, 0]
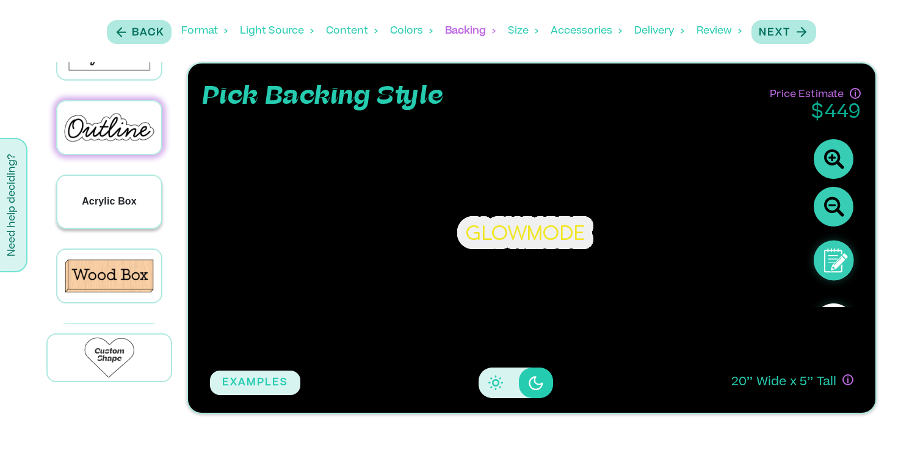
click at [139, 202] on div "Acrylic Box" at bounding box center [109, 202] width 104 height 52
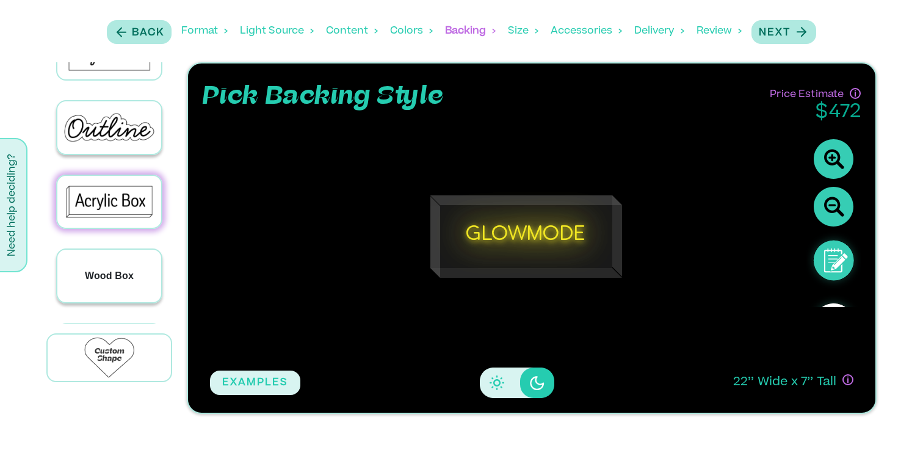
drag, startPoint x: 134, startPoint y: 247, endPoint x: 133, endPoint y: 267, distance: 20.2
click at [133, 267] on div "Wood Box" at bounding box center [109, 276] width 104 height 52
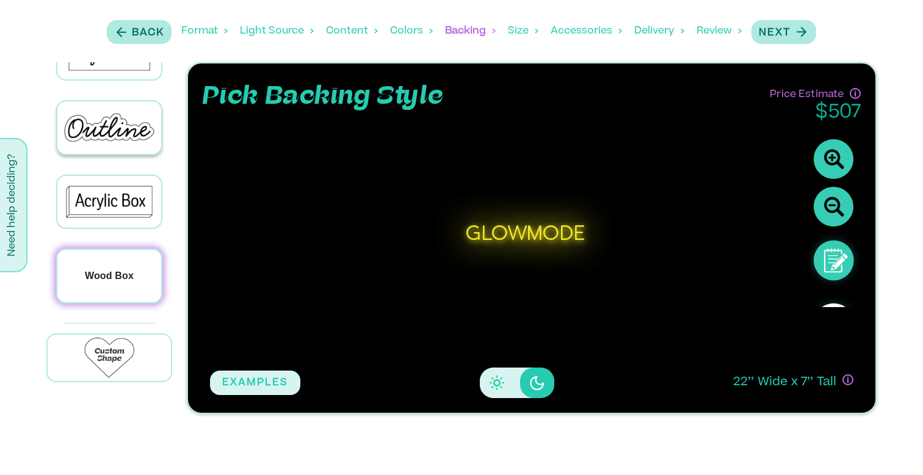
scroll to position [174, 0]
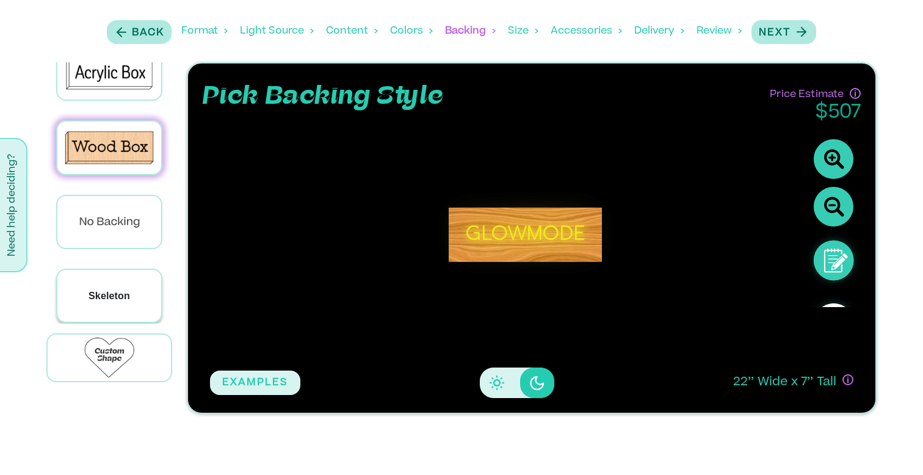
click at [138, 285] on div "Skeleton" at bounding box center [109, 296] width 104 height 52
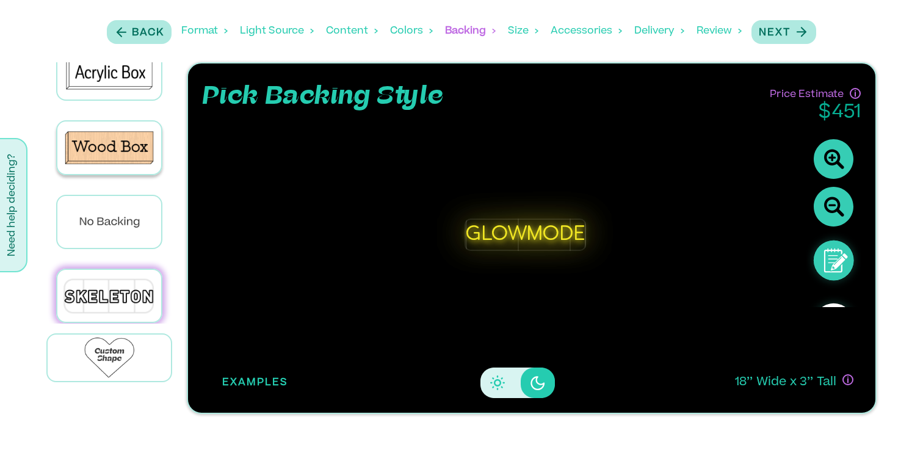
click at [263, 381] on button "EXAMPLES" at bounding box center [255, 383] width 90 height 24
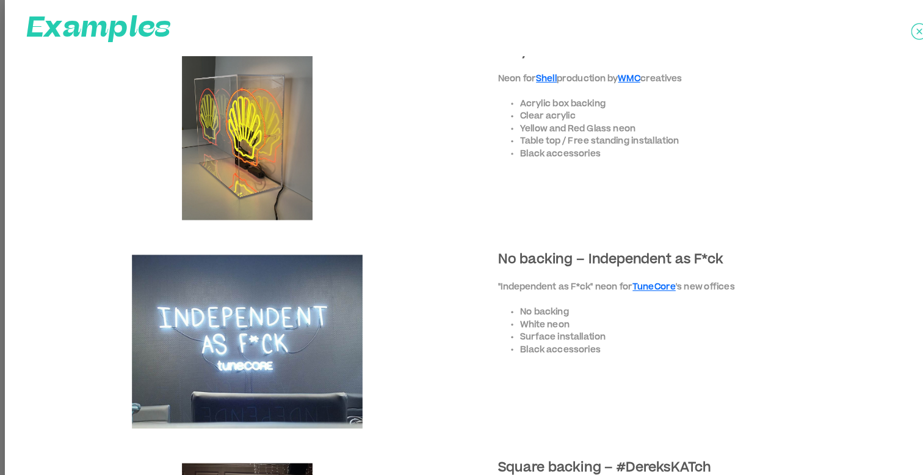
scroll to position [0, 0]
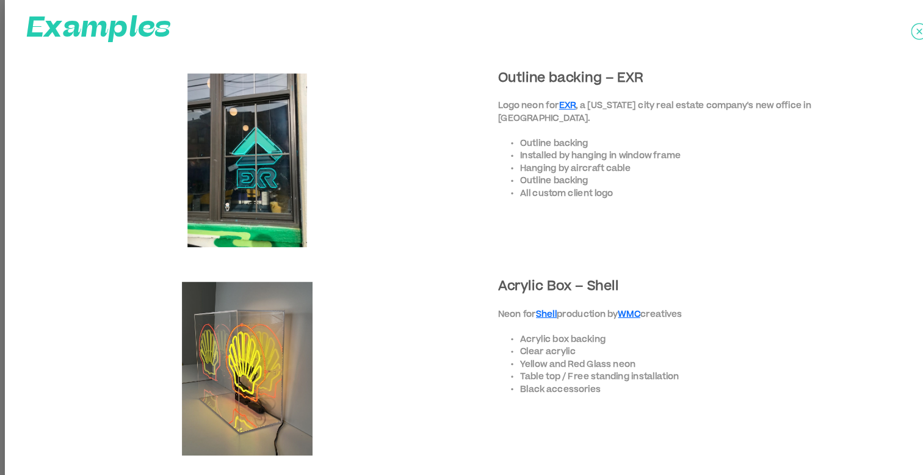
click at [850, 55] on icon at bounding box center [850, 52] width 15 height 31
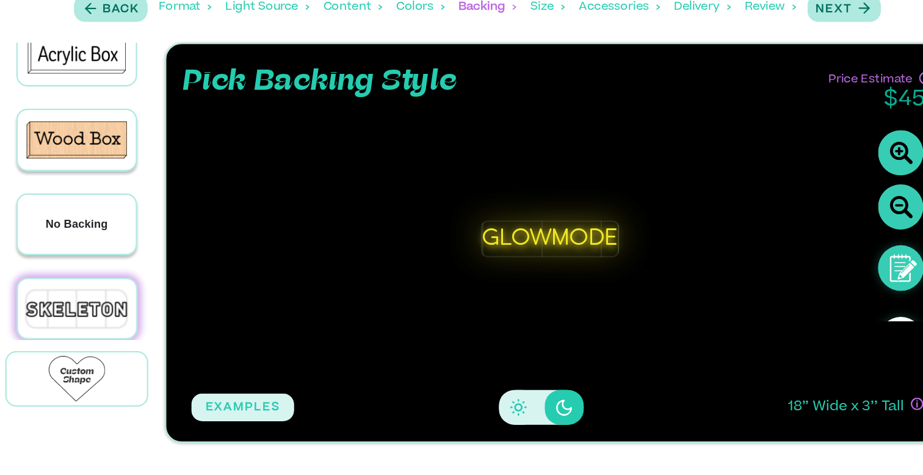
click at [93, 214] on p "No Backing" at bounding box center [109, 221] width 55 height 15
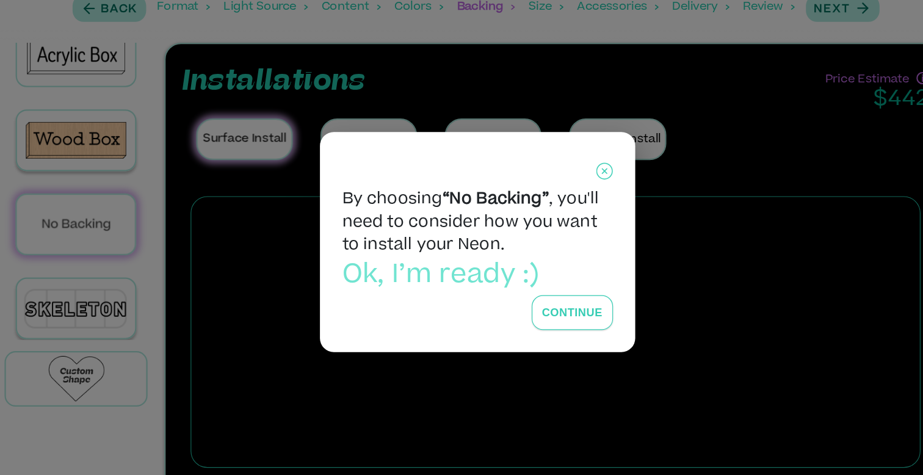
click at [547, 297] on button "Continue" at bounding box center [544, 300] width 71 height 31
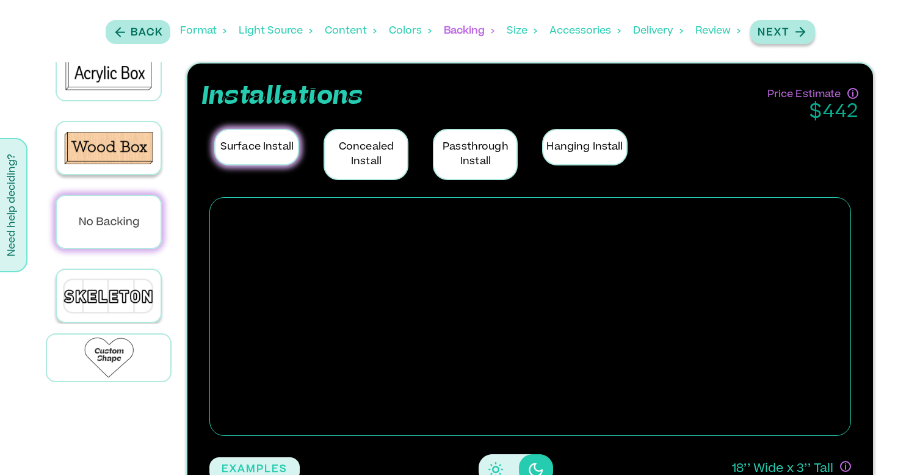
click at [775, 40] on p "Next" at bounding box center [774, 33] width 32 height 15
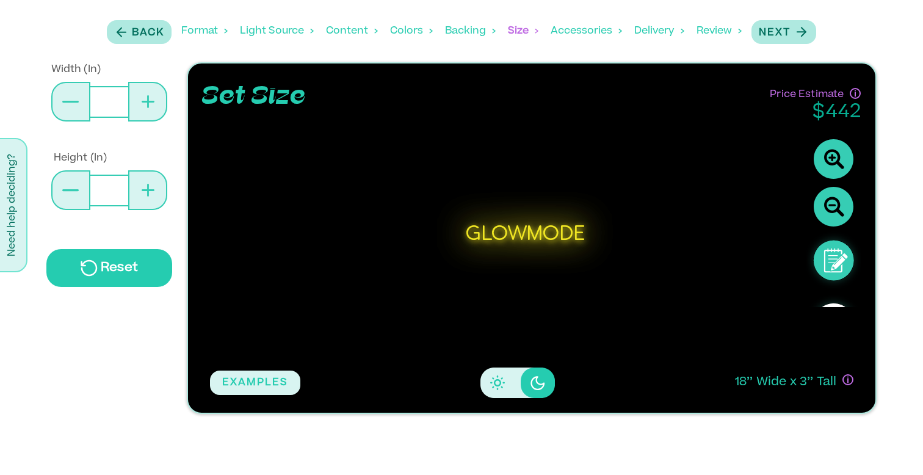
click at [153, 101] on icon at bounding box center [148, 102] width 13 height 2
type input "**"
type input "*"
click at [153, 101] on icon at bounding box center [148, 102] width 13 height 2
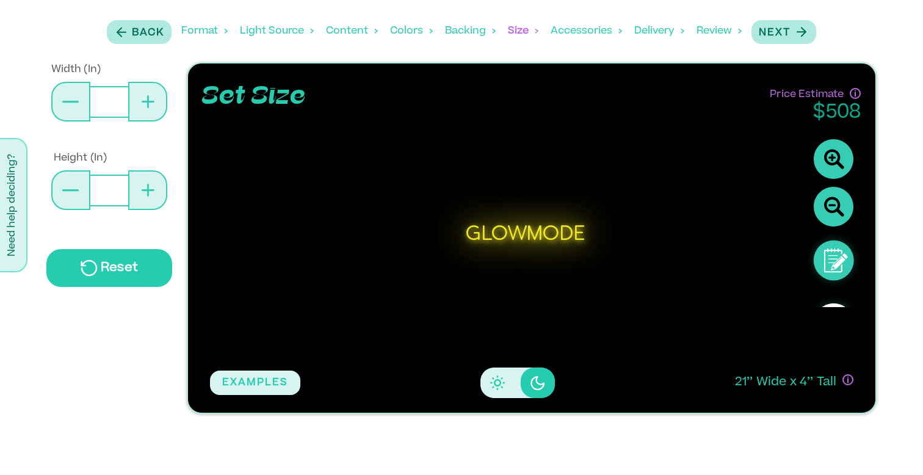
click at [153, 101] on icon at bounding box center [148, 102] width 13 height 2
type input "**"
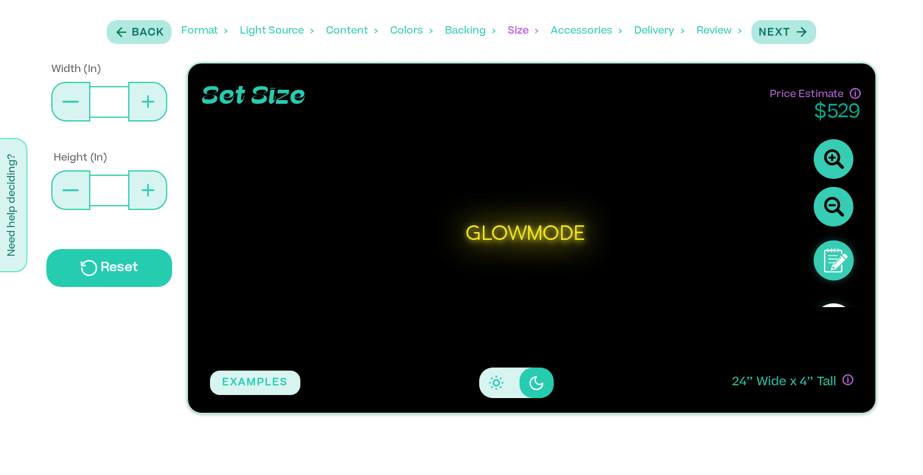
type input "*"
click at [153, 101] on icon at bounding box center [148, 102] width 13 height 2
click at [145, 106] on icon at bounding box center [148, 101] width 13 height 13
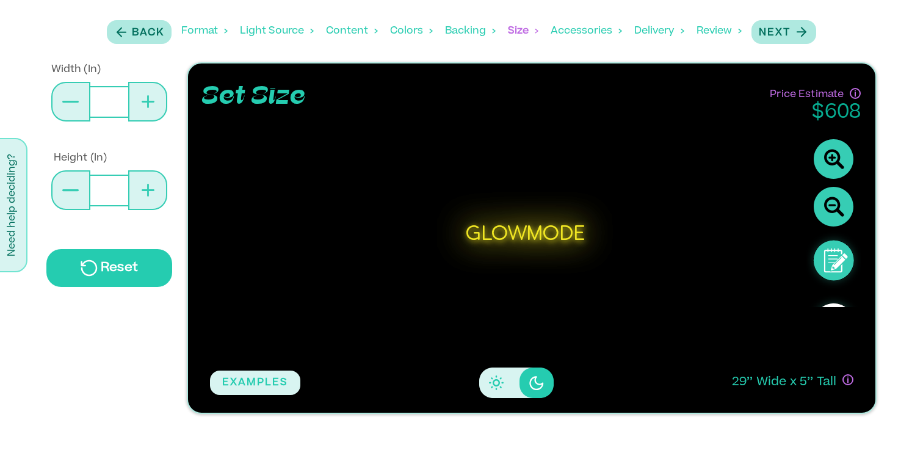
click at [145, 106] on icon at bounding box center [148, 101] width 13 height 13
type input "**"
type input "*"
click at [145, 106] on icon at bounding box center [148, 101] width 13 height 13
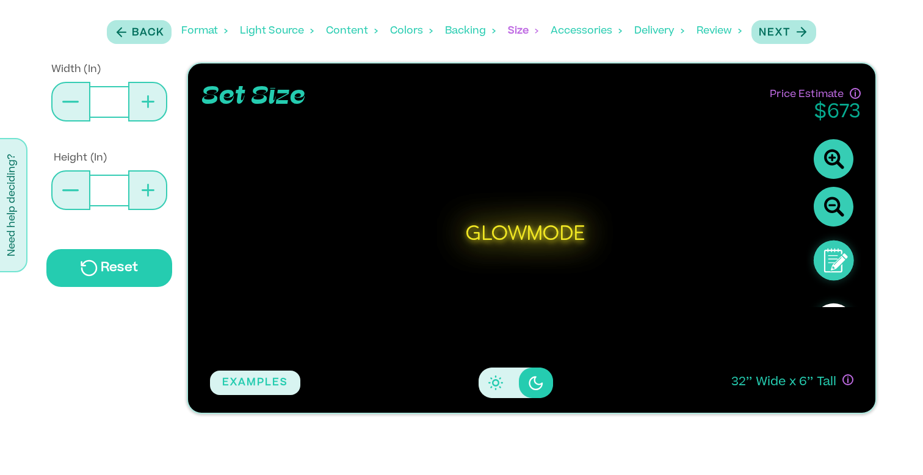
click at [145, 106] on icon at bounding box center [148, 101] width 13 height 13
click at [145, 117] on button at bounding box center [148, 102] width 40 height 40
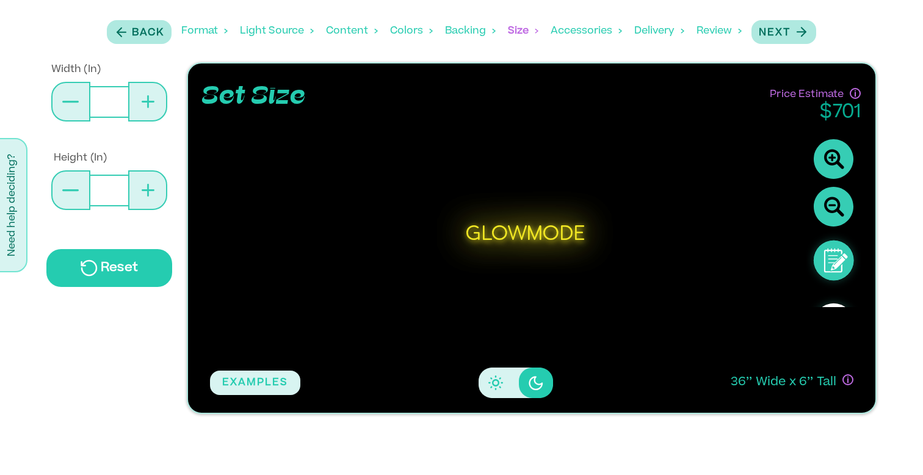
type input "**"
type input "*"
click at [145, 117] on button at bounding box center [148, 102] width 40 height 40
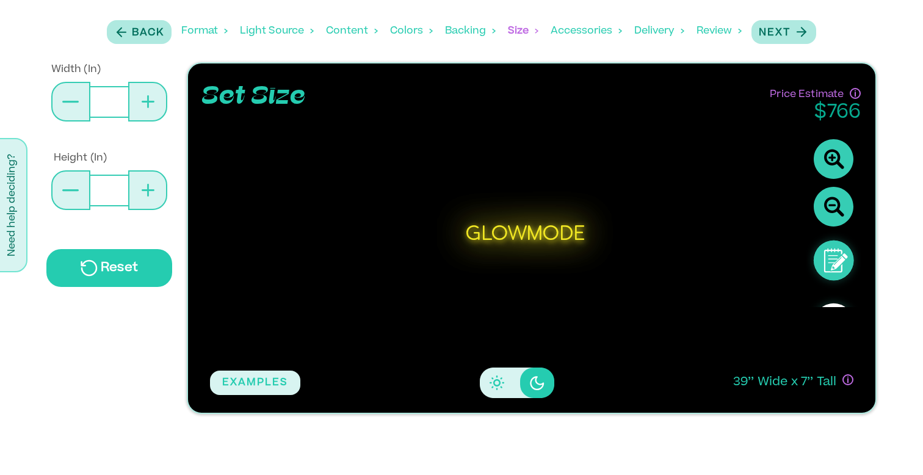
type input "**"
click at [795, 30] on icon "button" at bounding box center [801, 31] width 15 height 15
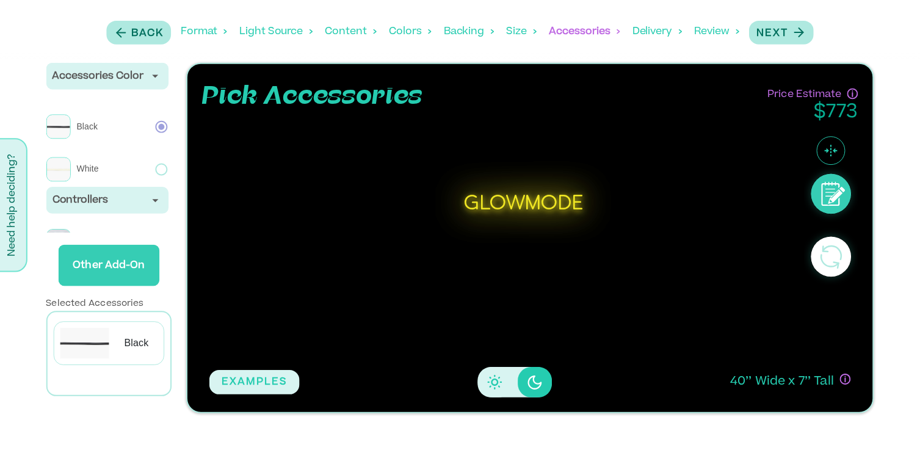
scroll to position [24, 0]
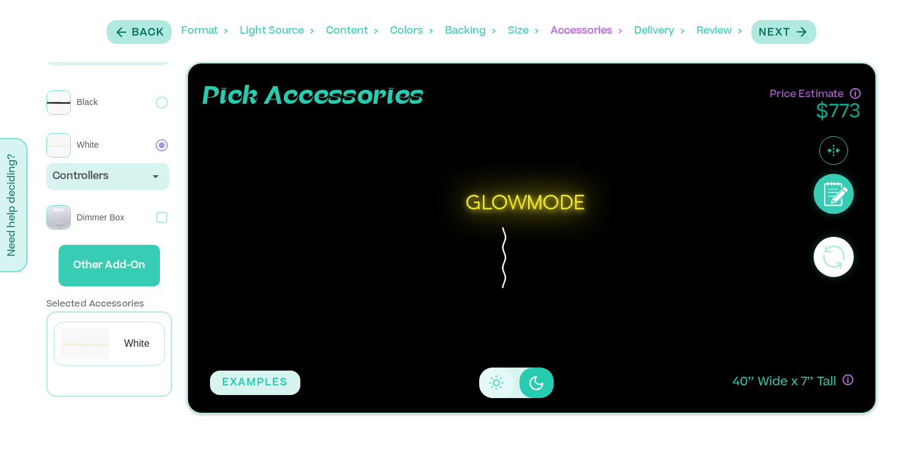
click at [493, 373] on button "Disabled elevation buttons" at bounding box center [496, 383] width 34 height 31
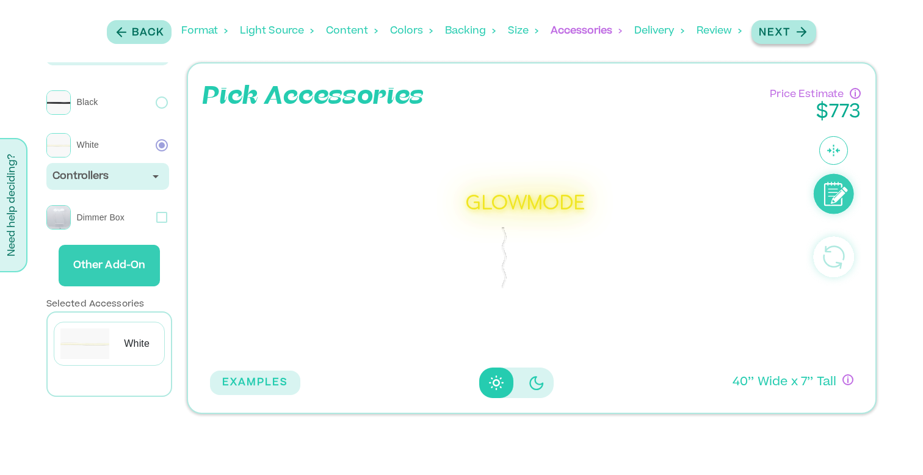
click at [794, 30] on icon "button" at bounding box center [801, 31] width 15 height 15
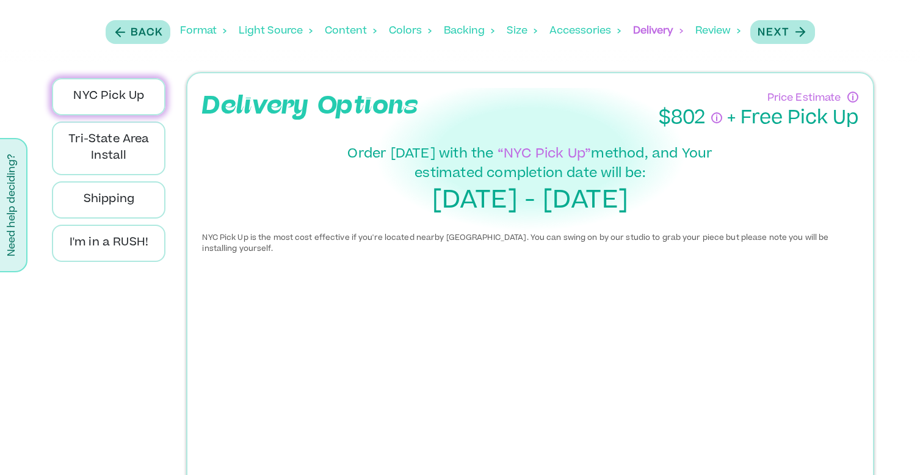
click at [527, 32] on div "Size" at bounding box center [522, 31] width 31 height 38
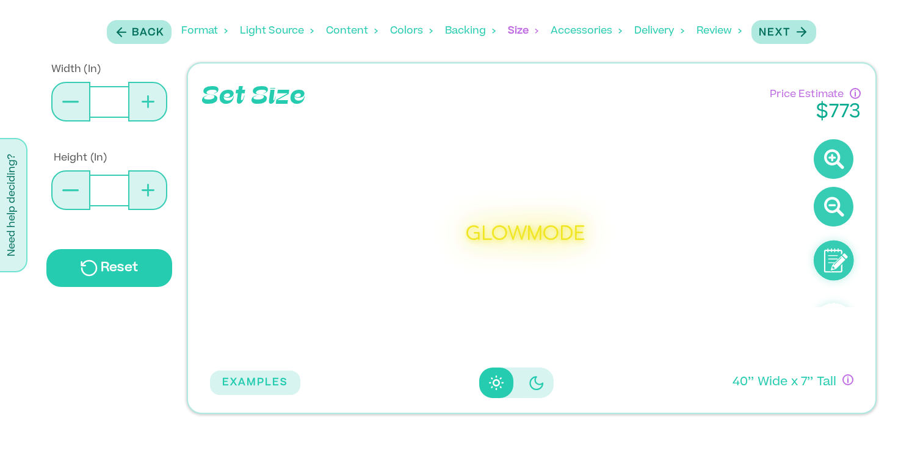
click at [576, 30] on div "Accessories" at bounding box center [586, 31] width 71 height 38
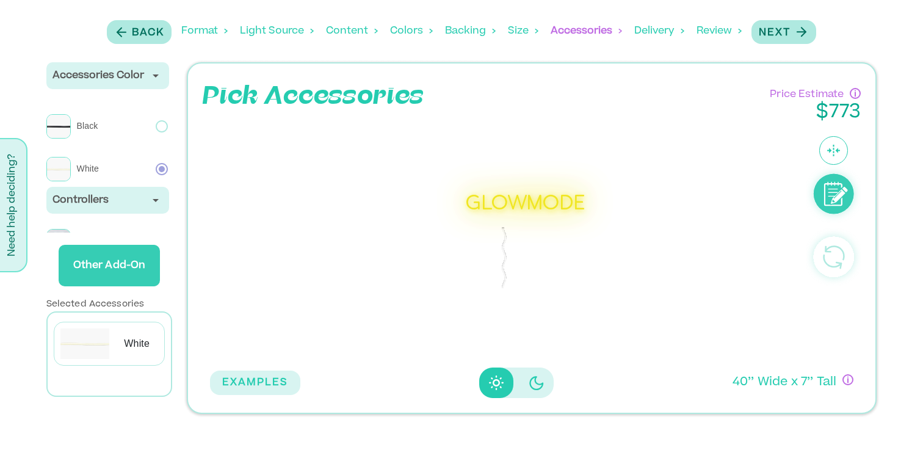
click at [517, 33] on div "Size" at bounding box center [523, 31] width 31 height 38
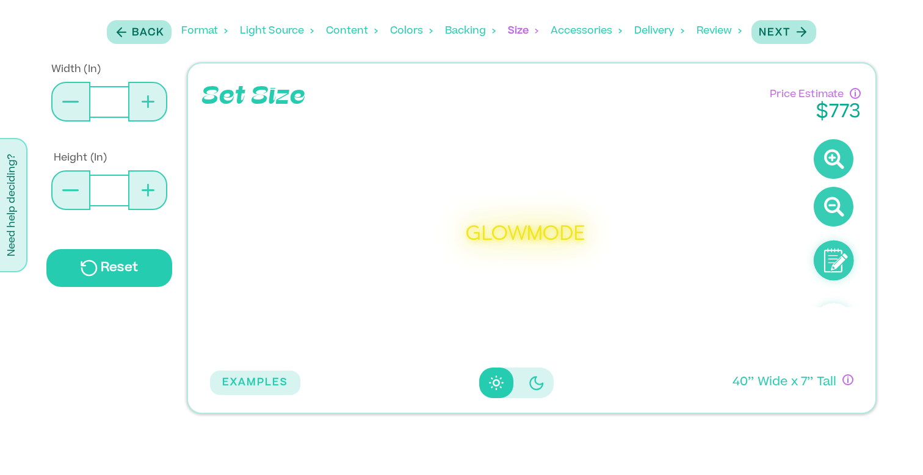
click at [663, 35] on div "Delivery" at bounding box center [659, 31] width 50 height 38
